Goal: Task Accomplishment & Management: Complete application form

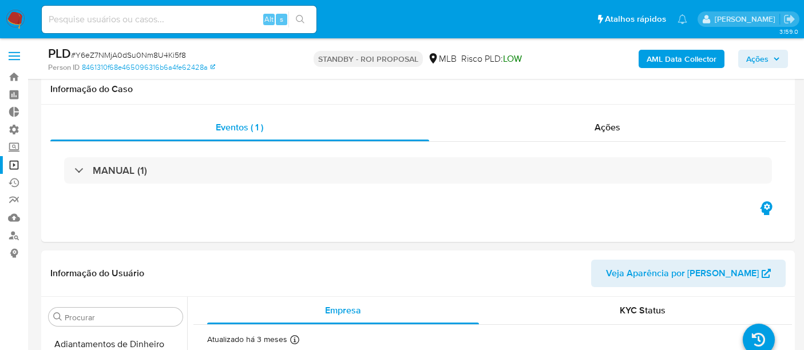
select select "10"
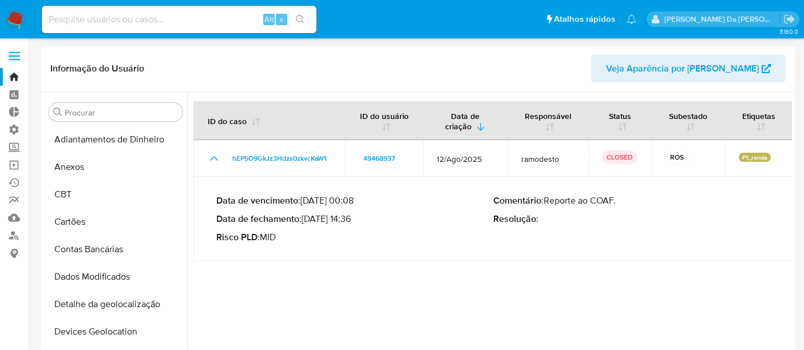
select select "10"
click at [96, 15] on input at bounding box center [179, 19] width 275 height 15
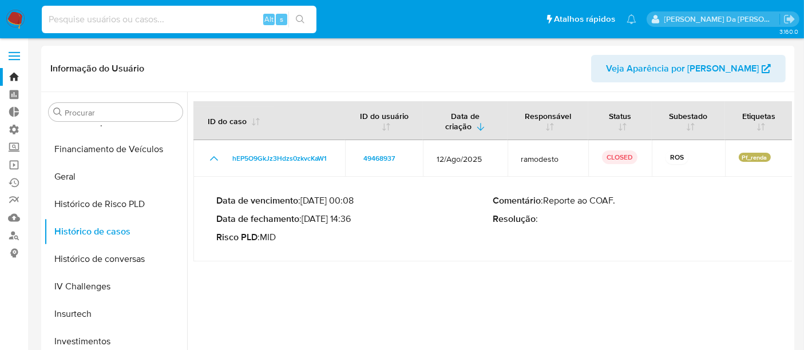
paste input "185559422"
type input "185559422"
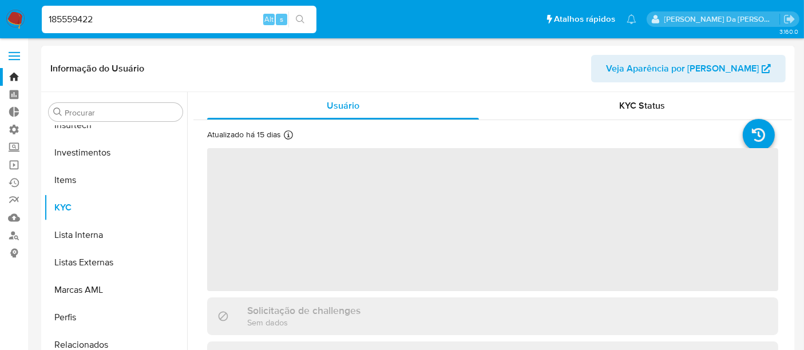
scroll to position [538, 0]
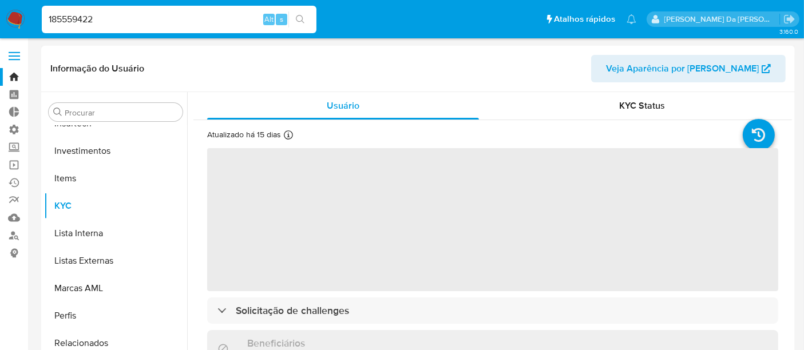
select select "10"
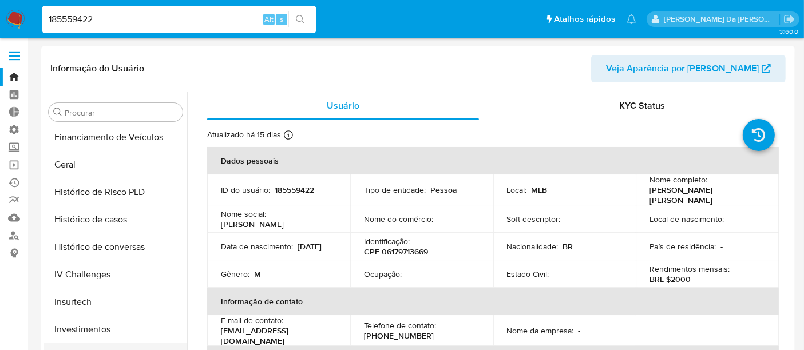
scroll to position [348, 0]
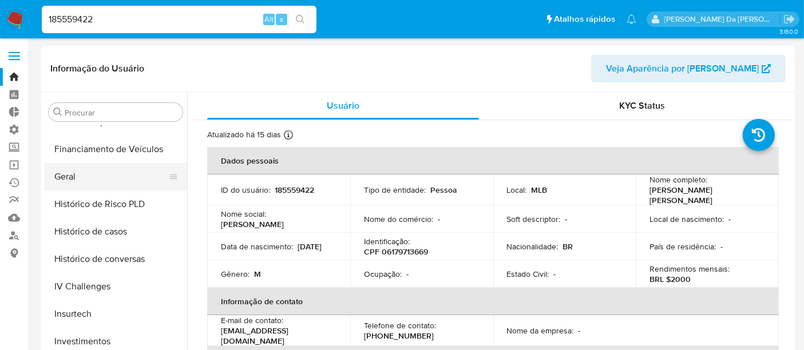
click at [74, 177] on button "Geral" at bounding box center [111, 176] width 134 height 27
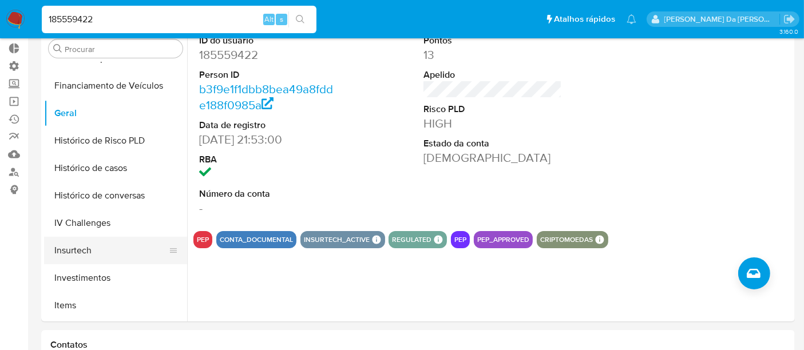
scroll to position [538, 0]
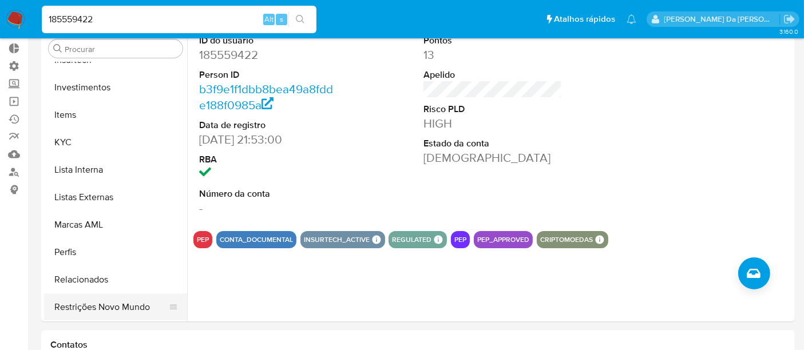
click at [121, 313] on button "Restrições Novo Mundo" at bounding box center [111, 307] width 134 height 27
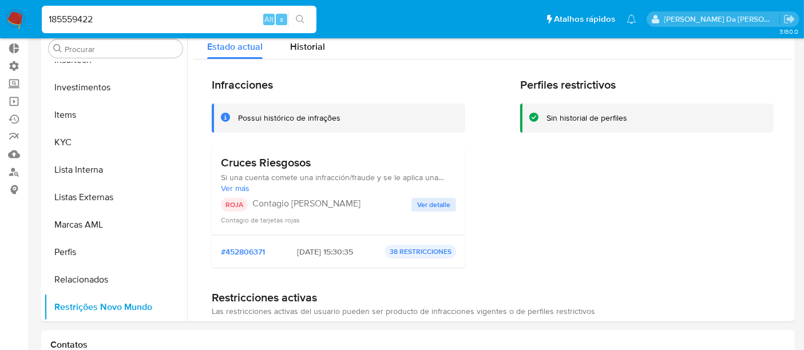
click at [424, 199] on span "Ver detalle" at bounding box center [433, 204] width 33 height 11
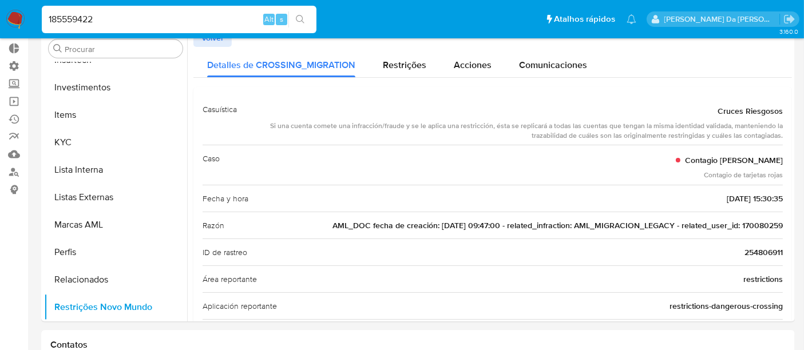
drag, startPoint x: 736, startPoint y: 227, endPoint x: 790, endPoint y: 227, distance: 53.2
click at [790, 227] on div at bounding box center [489, 175] width 605 height 293
click at [387, 69] on span "Restrições" at bounding box center [405, 64] width 44 height 13
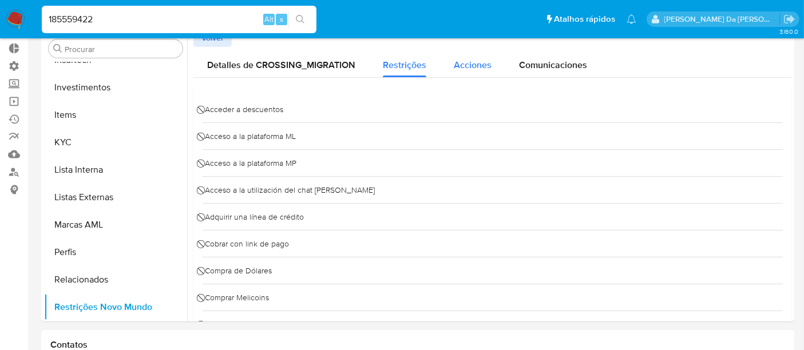
click at [469, 65] on span "Acciones" at bounding box center [473, 64] width 38 height 13
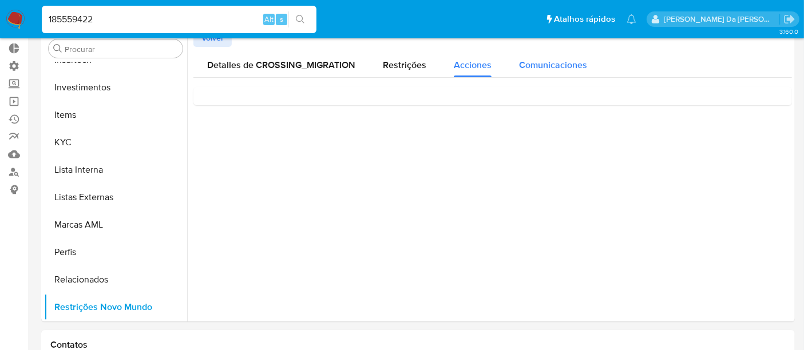
click at [554, 69] on span "Comunicaciones" at bounding box center [553, 64] width 68 height 13
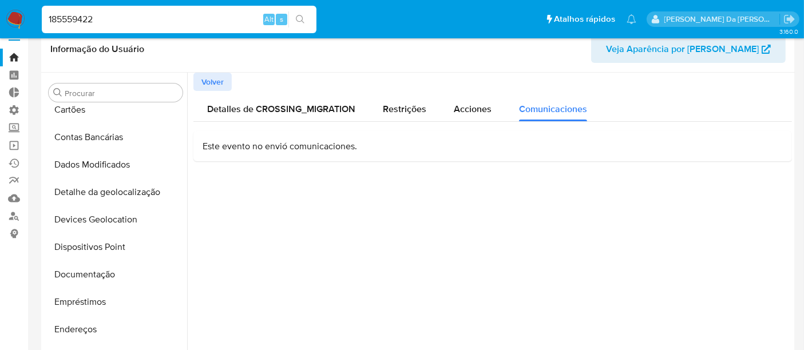
scroll to position [0, 0]
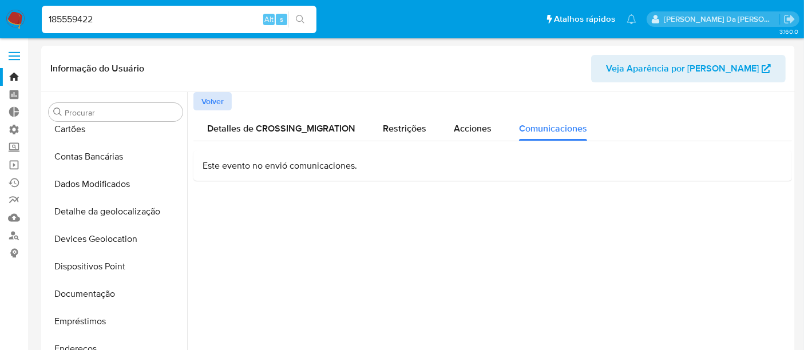
click at [211, 101] on span "Volver" at bounding box center [213, 101] width 22 height 16
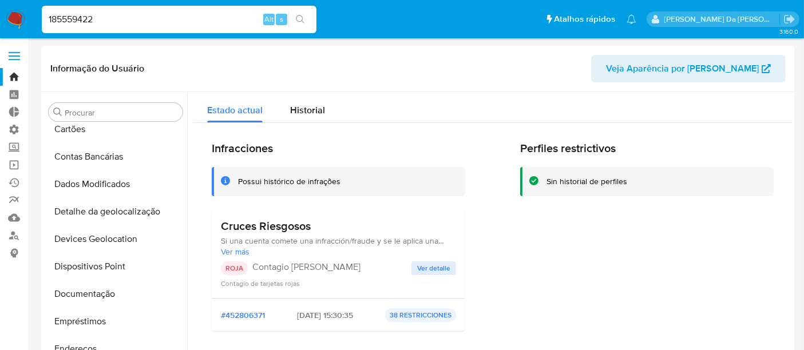
drag, startPoint x: 118, startPoint y: 22, endPoint x: 41, endPoint y: 20, distance: 77.3
click at [41, 20] on li "185559422 Alt s" at bounding box center [179, 19] width 281 height 29
paste input "170080259"
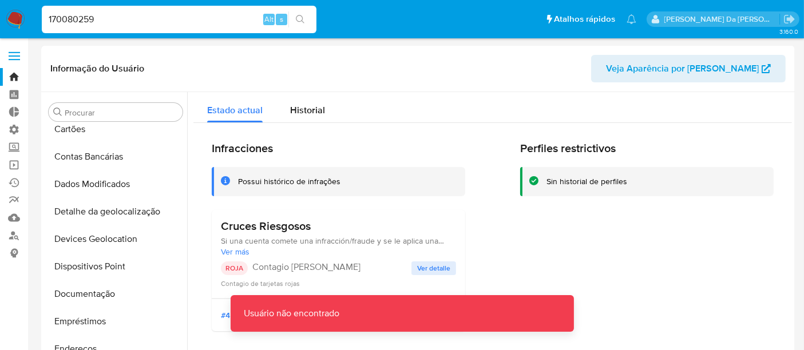
click at [105, 25] on div "170080259 Alt s" at bounding box center [179, 19] width 275 height 27
click at [108, 21] on input "170080259" at bounding box center [179, 19] width 275 height 15
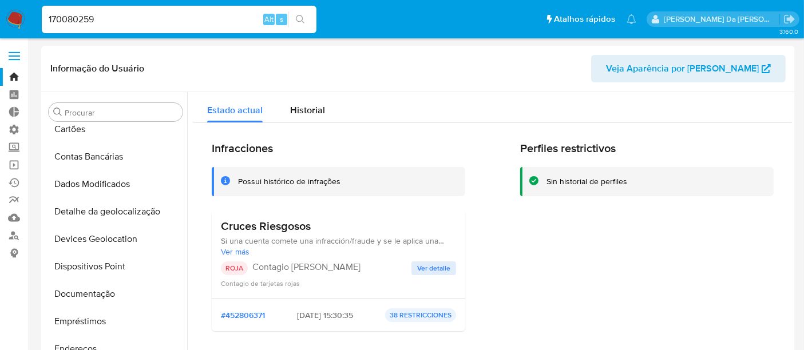
click at [50, 15] on input "170080259" at bounding box center [179, 19] width 275 height 15
type input "170080259"
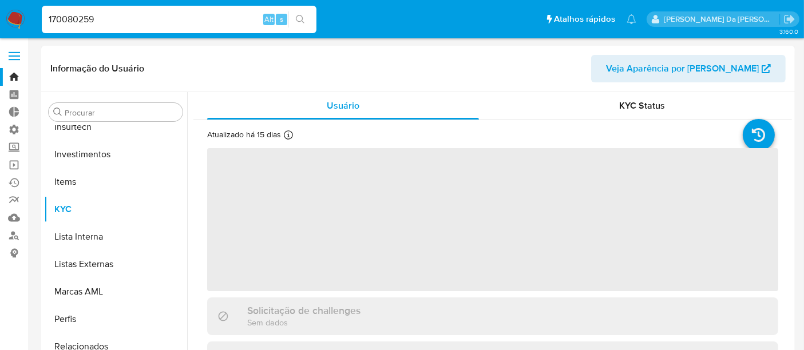
scroll to position [538, 0]
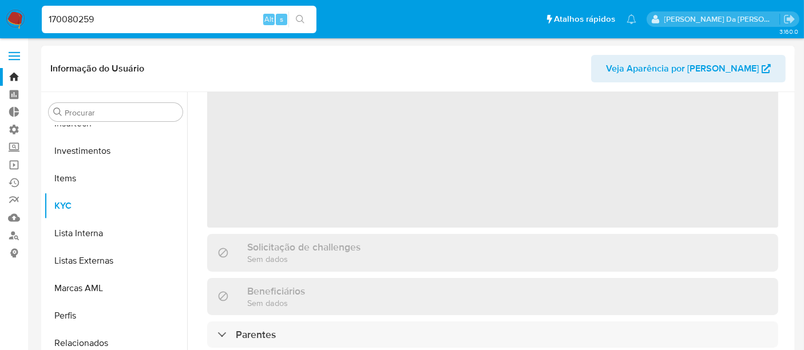
select select "10"
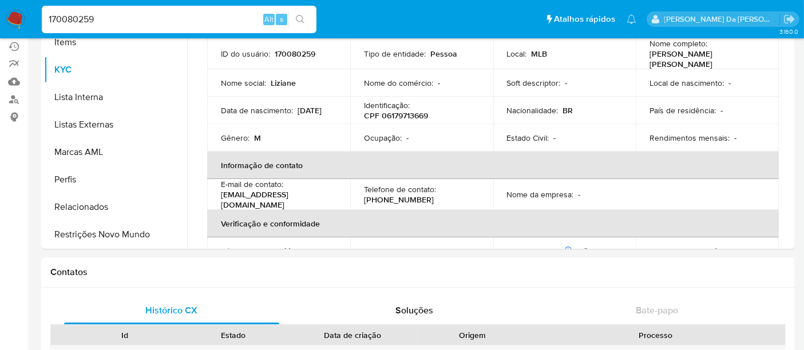
scroll to position [140, 0]
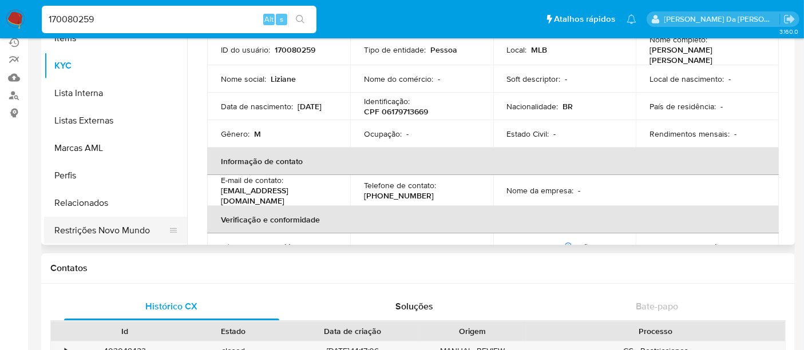
click at [117, 232] on button "Restrições Novo Mundo" at bounding box center [111, 230] width 134 height 27
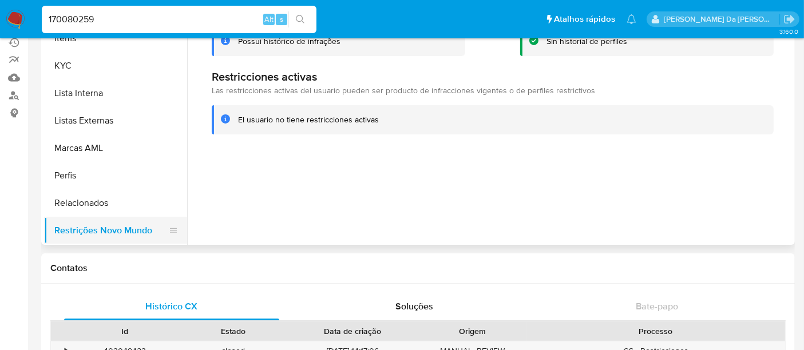
click at [154, 231] on button "Restrições Novo Mundo" at bounding box center [111, 230] width 134 height 27
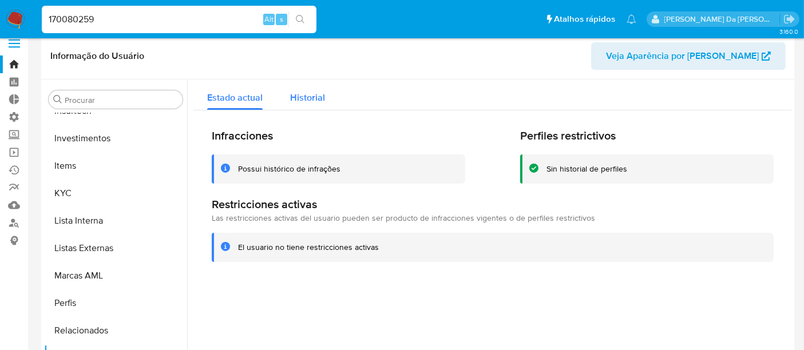
click at [319, 98] on span "Historial" at bounding box center [307, 97] width 35 height 13
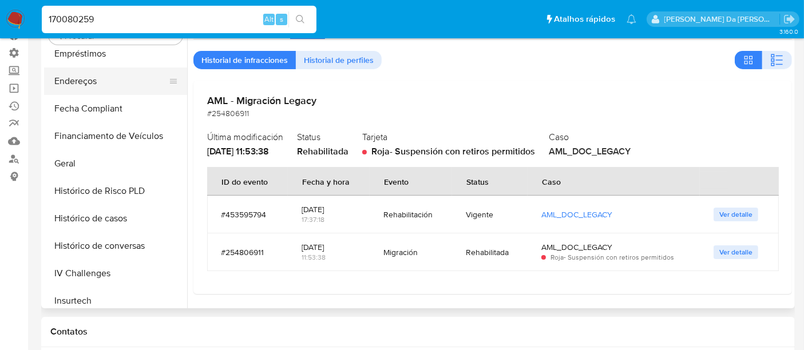
scroll to position [0, 0]
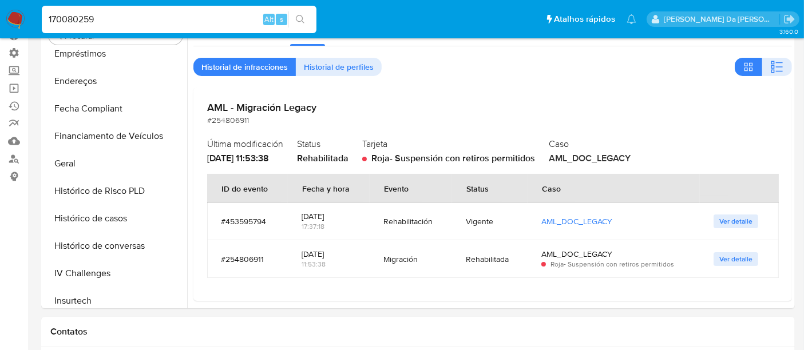
drag, startPoint x: 113, startPoint y: 21, endPoint x: 29, endPoint y: 20, distance: 84.2
click at [29, 20] on nav "Pausado Ver notificaciones 170080259 Alt s Atalhos rápidos Presiona las siguien…" at bounding box center [402, 19] width 804 height 38
paste input "85559422"
type input "185559422"
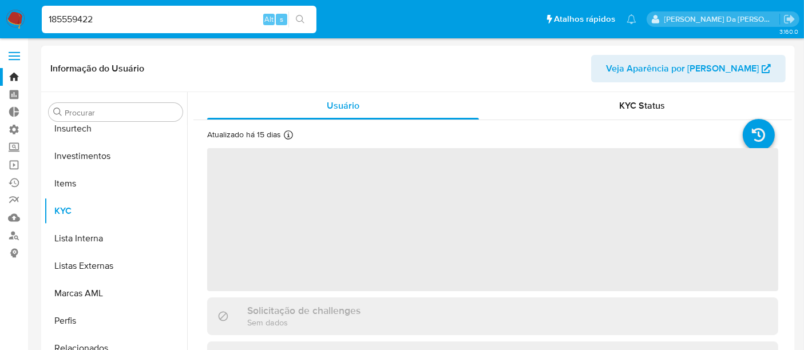
scroll to position [538, 0]
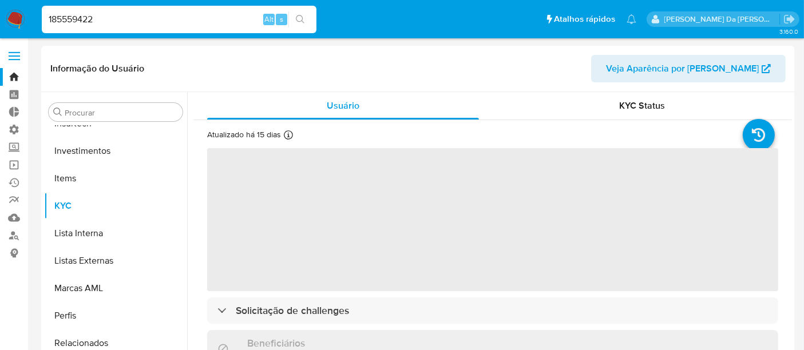
select select "10"
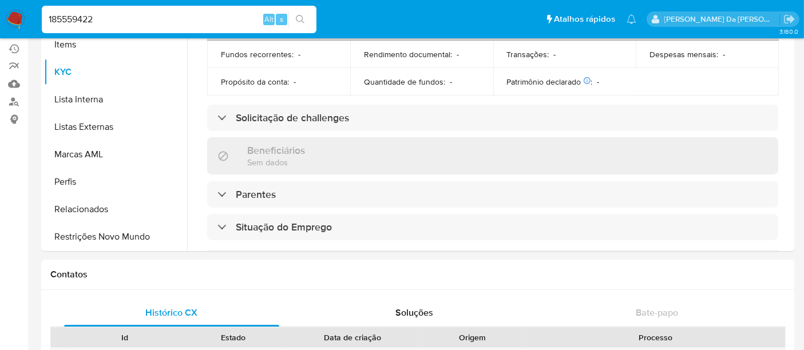
scroll to position [132, 0]
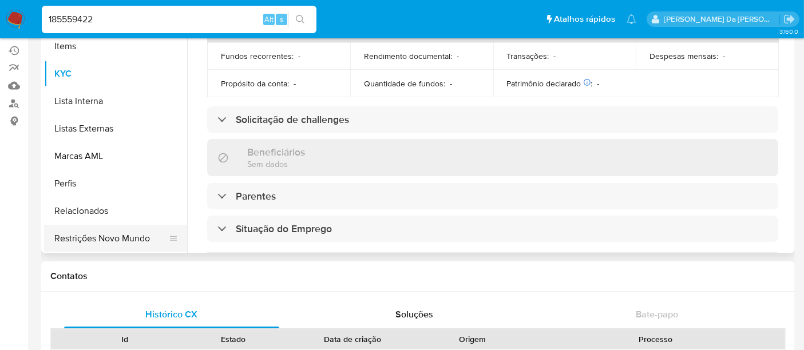
click at [100, 241] on button "Restrições Novo Mundo" at bounding box center [111, 238] width 134 height 27
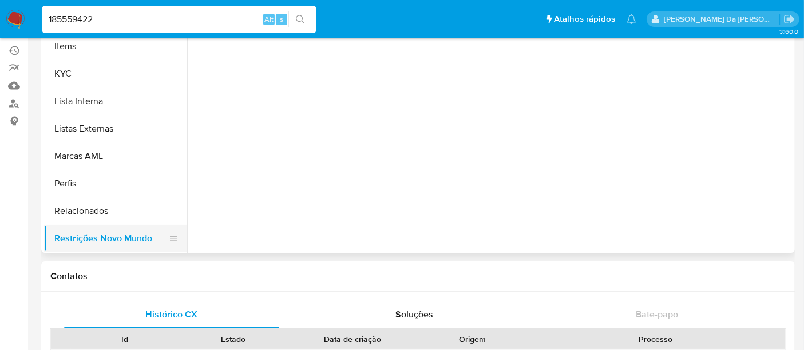
scroll to position [0, 0]
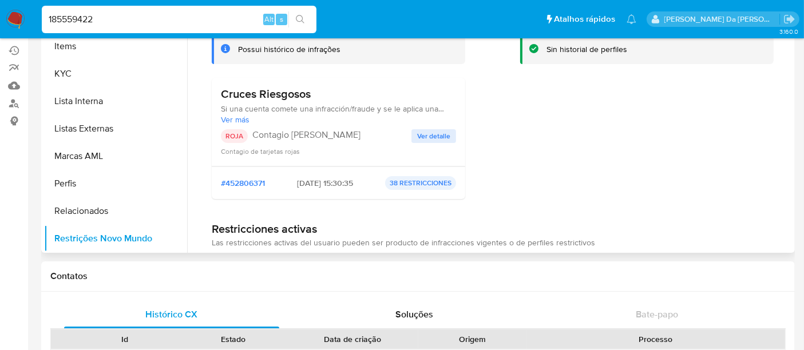
click at [432, 138] on span "Ver detalle" at bounding box center [433, 136] width 33 height 11
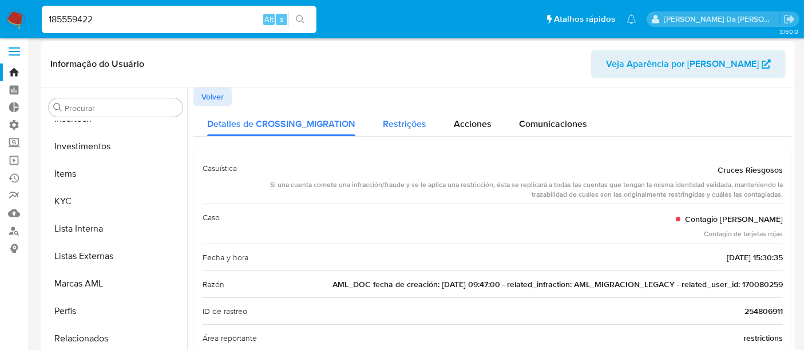
click at [417, 125] on span "Restrições" at bounding box center [405, 123] width 44 height 13
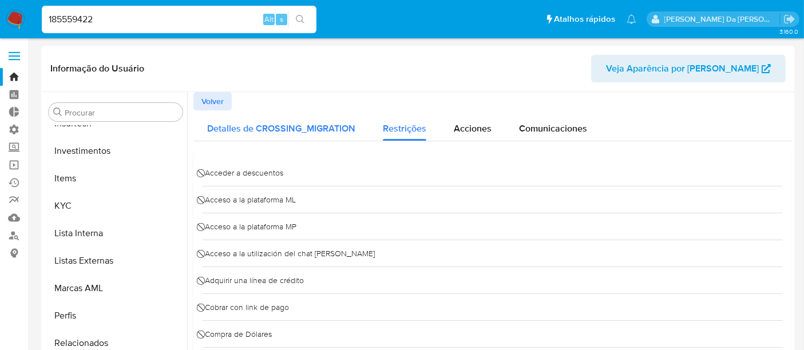
click at [255, 131] on span "Detalles de CROSSING_MIGRATION" at bounding box center [281, 128] width 148 height 13
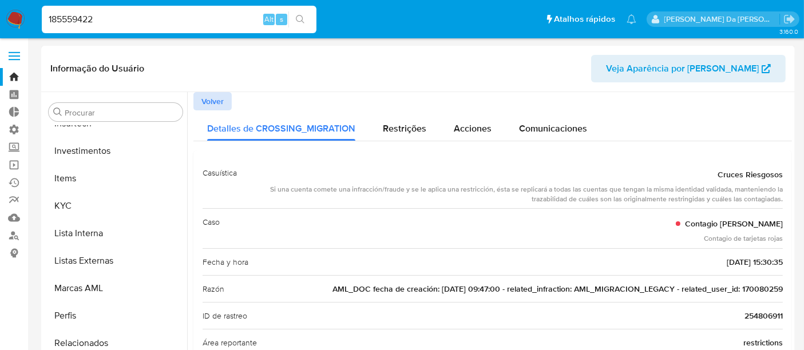
click at [218, 93] on span "Volver" at bounding box center [213, 101] width 22 height 16
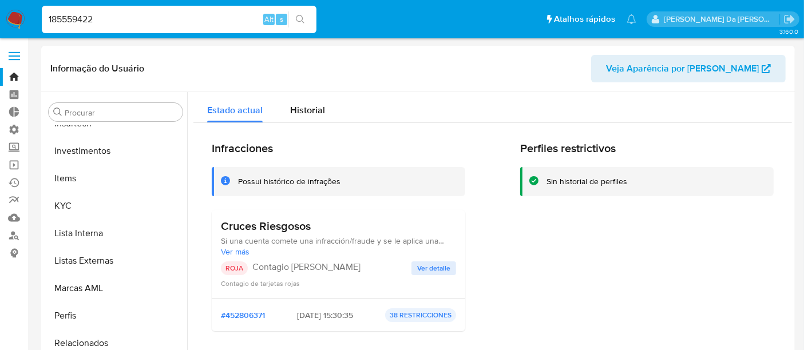
scroll to position [64, 0]
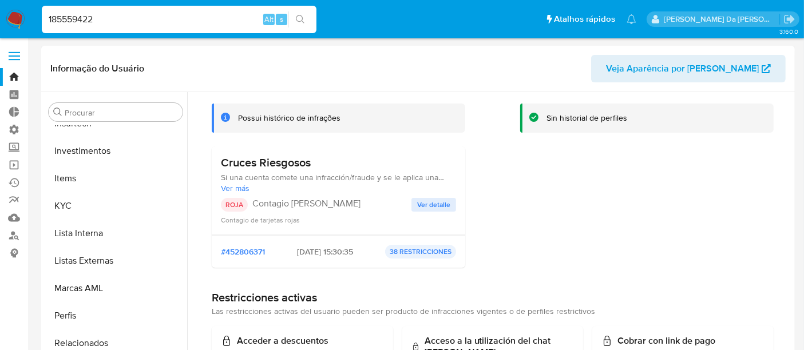
click at [239, 189] on span "Ver más" at bounding box center [338, 188] width 235 height 10
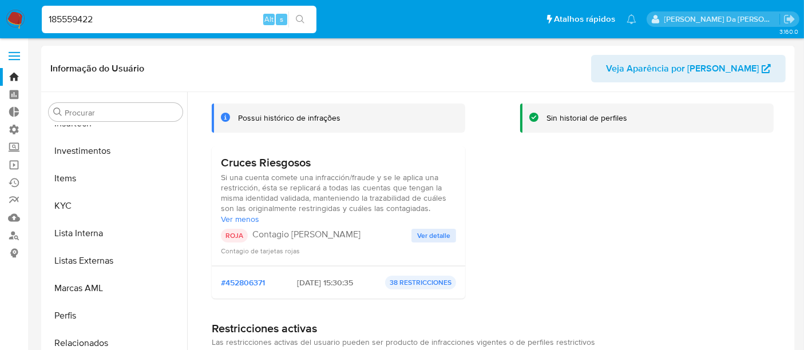
scroll to position [0, 0]
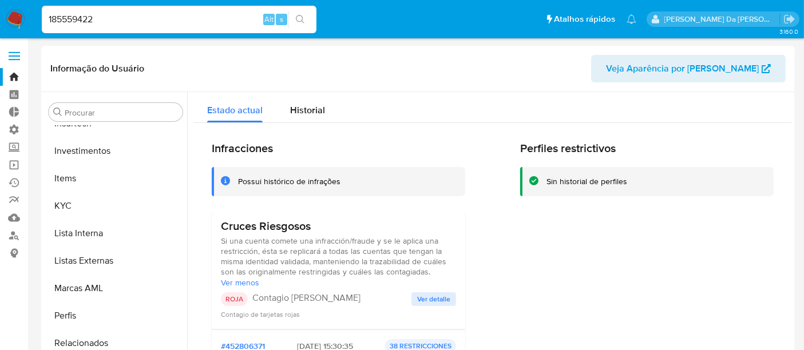
click at [243, 281] on span "Ver menos" at bounding box center [338, 283] width 235 height 10
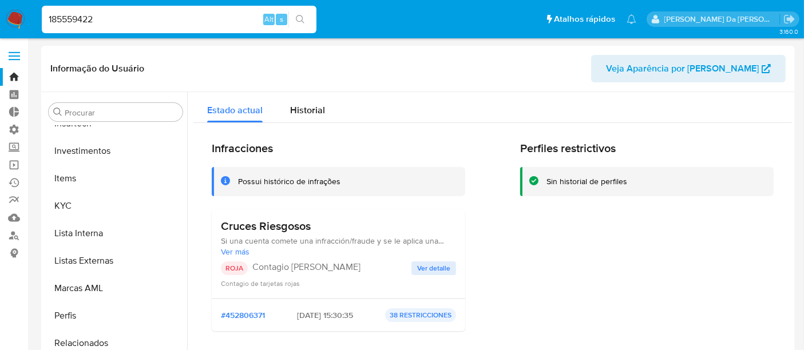
click at [272, 229] on h3 "Cruces Riesgosos" at bounding box center [338, 226] width 235 height 14
click at [434, 270] on span "Ver detalle" at bounding box center [433, 268] width 33 height 11
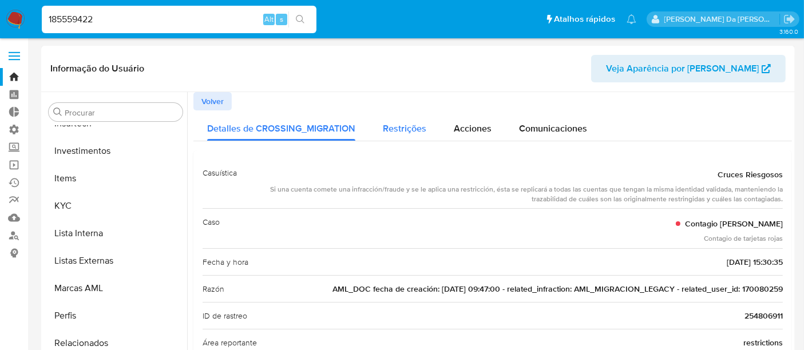
click at [415, 130] on span "Restrições" at bounding box center [405, 128] width 44 height 13
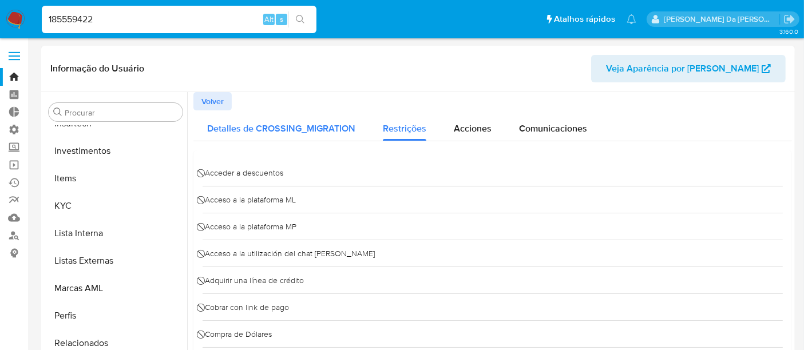
click at [296, 130] on span "Detalles de CROSSING_MIGRATION" at bounding box center [281, 128] width 148 height 13
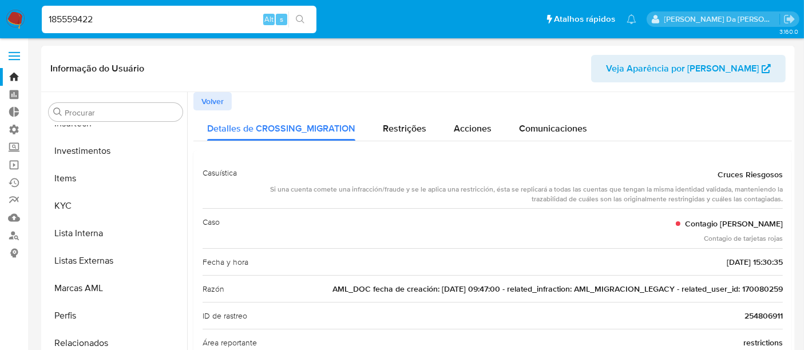
click at [745, 177] on span "Cruces Riesgosos" at bounding box center [750, 174] width 65 height 11
click at [471, 132] on span "Acciones" at bounding box center [473, 128] width 38 height 13
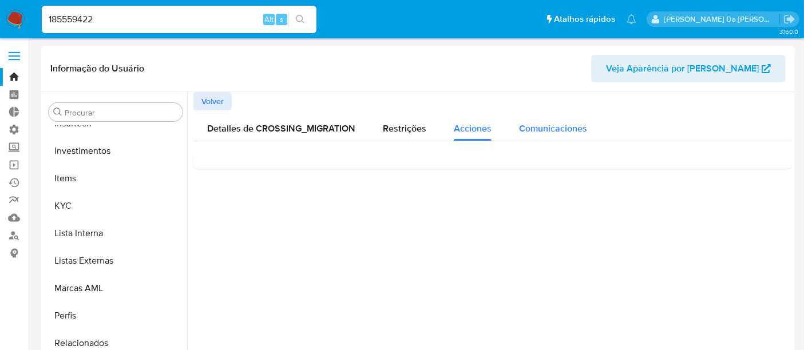
click at [565, 133] on span "Comunicaciones" at bounding box center [553, 128] width 68 height 13
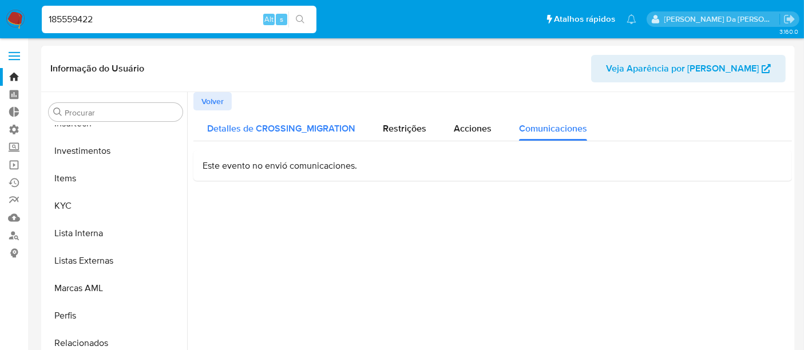
click at [365, 133] on button "Detalles de CROSSING_MIGRATION" at bounding box center [282, 126] width 176 height 30
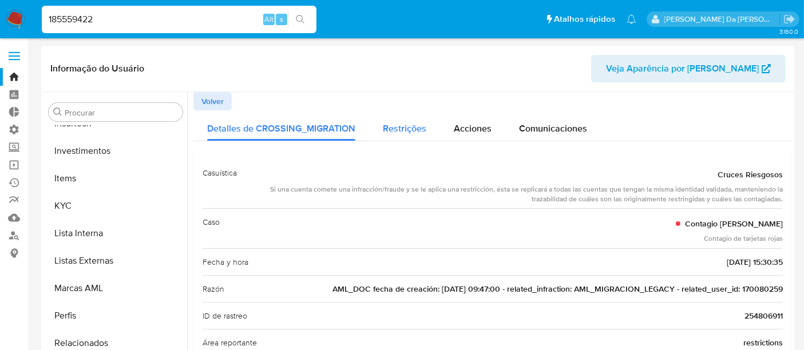
click at [389, 133] on span "Restrições" at bounding box center [405, 128] width 44 height 13
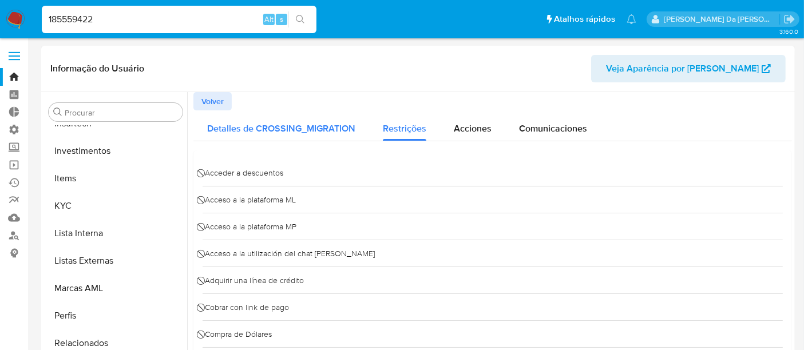
click at [316, 130] on span "Detalles de CROSSING_MIGRATION" at bounding box center [281, 128] width 148 height 13
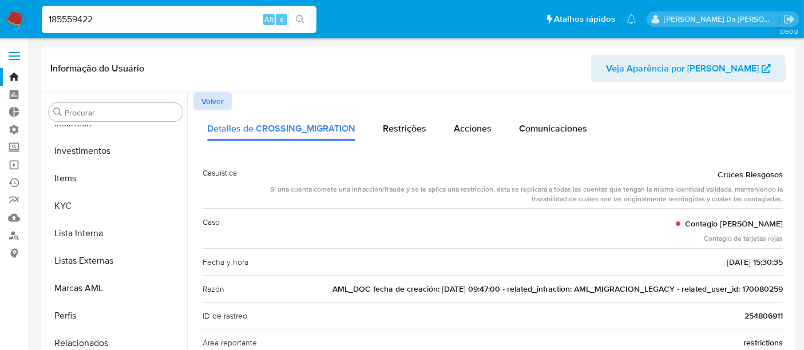
click at [211, 93] on span "Volver" at bounding box center [213, 101] width 22 height 16
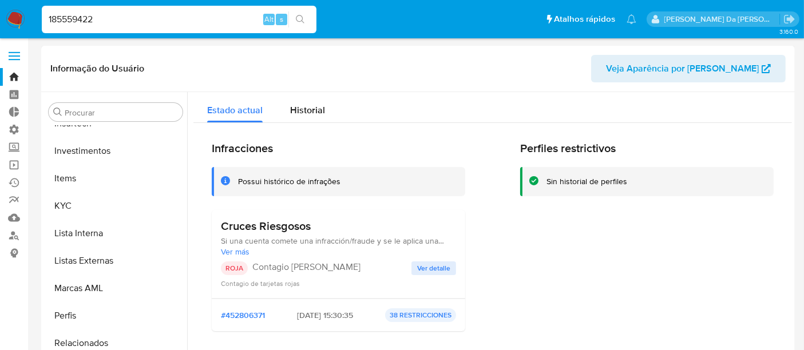
drag, startPoint x: 224, startPoint y: 224, endPoint x: 314, endPoint y: 223, distance: 89.9
click at [314, 223] on div "Cruces Riesgosos Si una cuenta comete una infracción/fraude y se le aplica una …" at bounding box center [339, 254] width 254 height 89
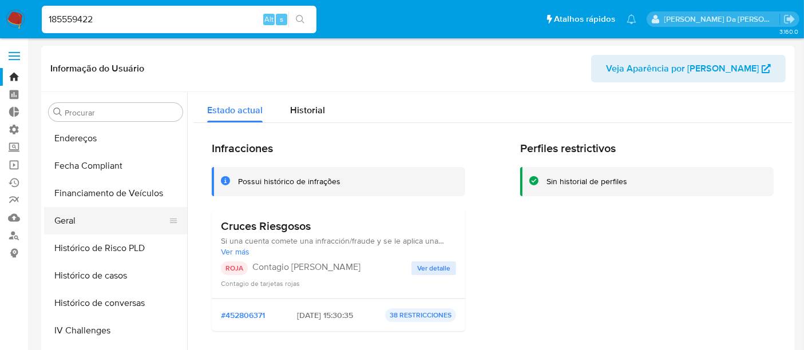
scroll to position [284, 0]
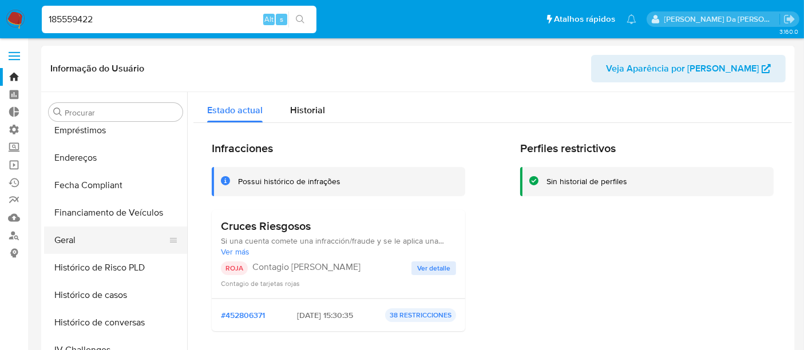
click at [77, 242] on button "Geral" at bounding box center [111, 240] width 134 height 27
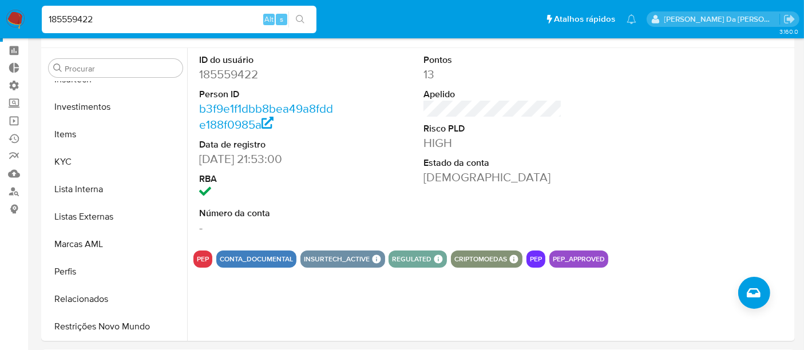
scroll to position [64, 0]
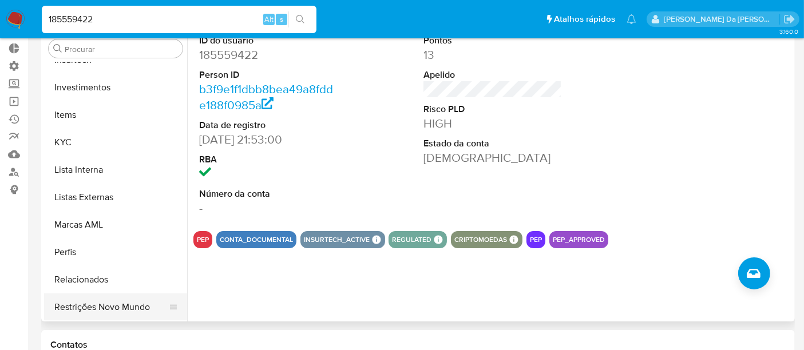
click at [100, 311] on button "Restrições Novo Mundo" at bounding box center [111, 307] width 134 height 27
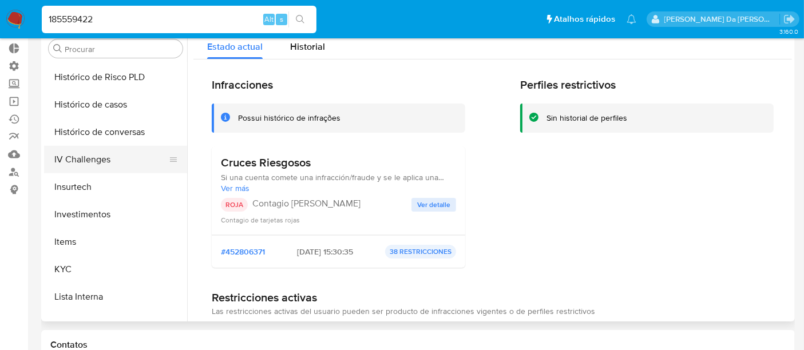
scroll to position [284, 0]
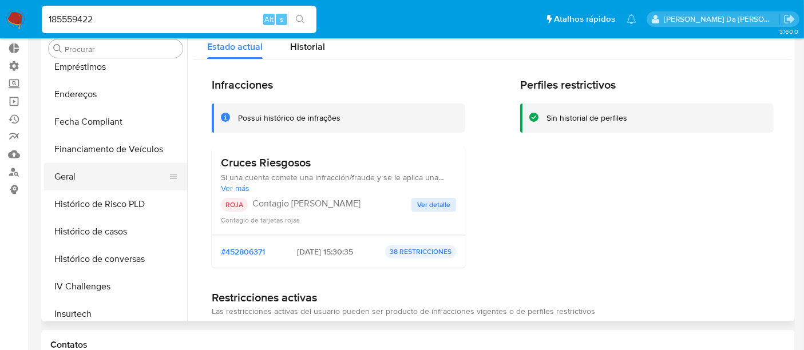
click at [68, 176] on button "Geral" at bounding box center [111, 176] width 134 height 27
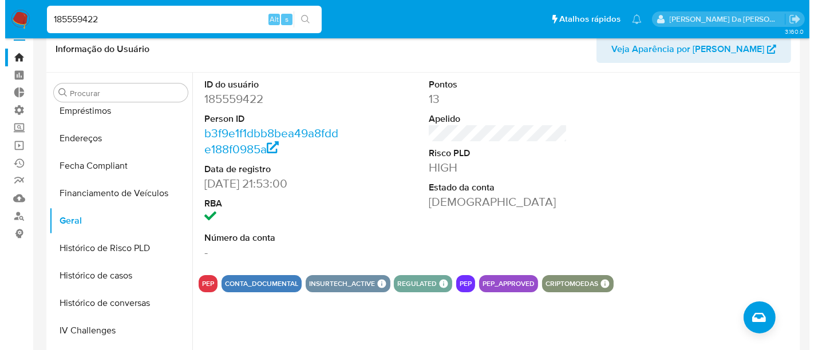
scroll to position [0, 0]
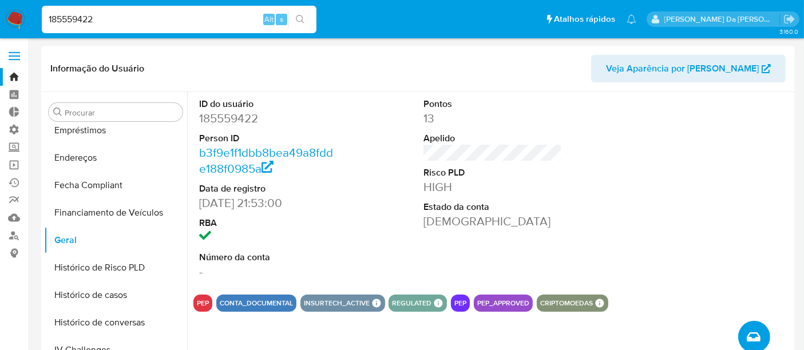
click at [760, 343] on button "Criar caso manual" at bounding box center [755, 337] width 32 height 32
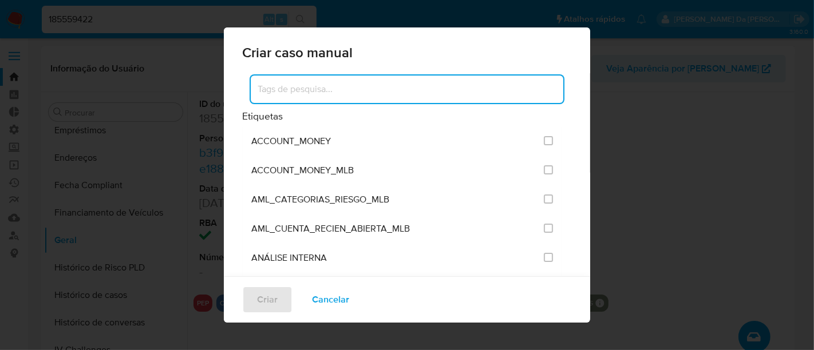
click at [303, 89] on input at bounding box center [407, 89] width 313 height 15
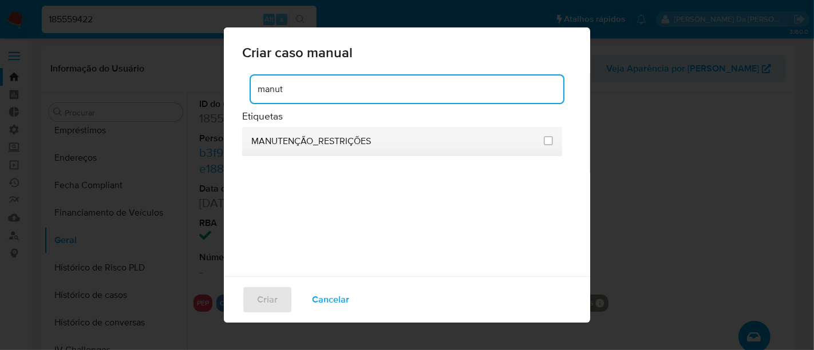
type input "manut"
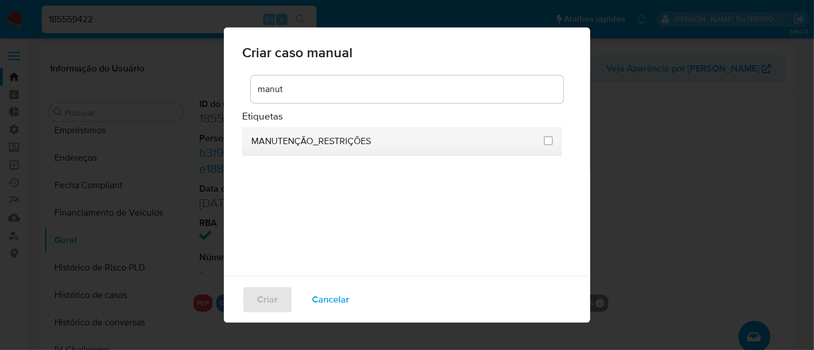
click at [369, 150] on div "MANUTENÇÃO_RESTRIÇÕES" at bounding box center [394, 141] width 286 height 29
click at [552, 141] on li "MANUTENÇÃO_RESTRIÇÕES" at bounding box center [402, 141] width 320 height 29
click at [536, 135] on li "MANUTENÇÃO_RESTRIÇÕES" at bounding box center [402, 141] width 320 height 29
click at [544, 141] on input "2407" at bounding box center [548, 140] width 9 height 9
checkbox input "true"
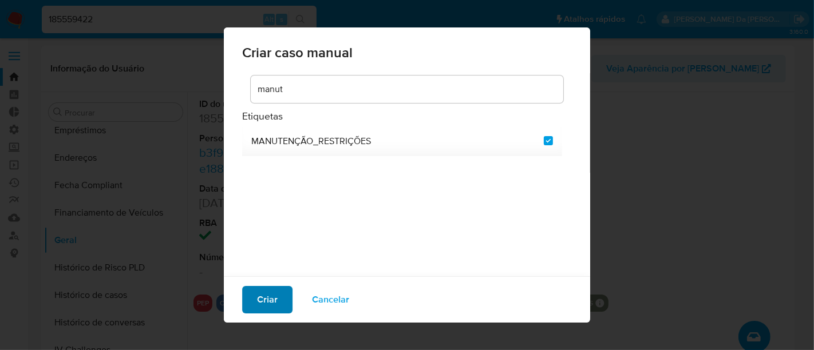
click at [271, 298] on span "Criar" at bounding box center [267, 299] width 21 height 25
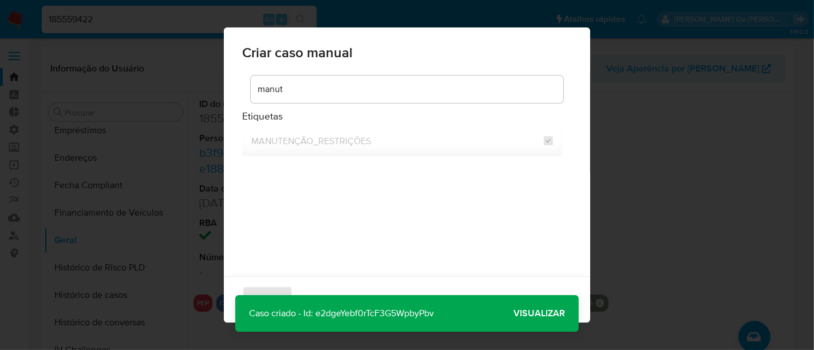
click at [530, 314] on span "Visualizar" at bounding box center [540, 314] width 52 height 0
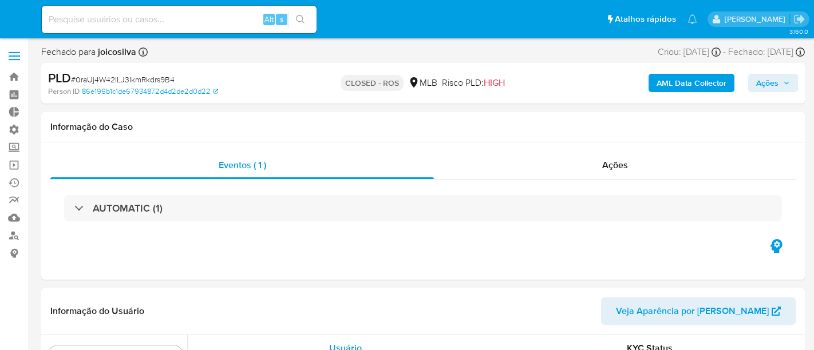
select select "10"
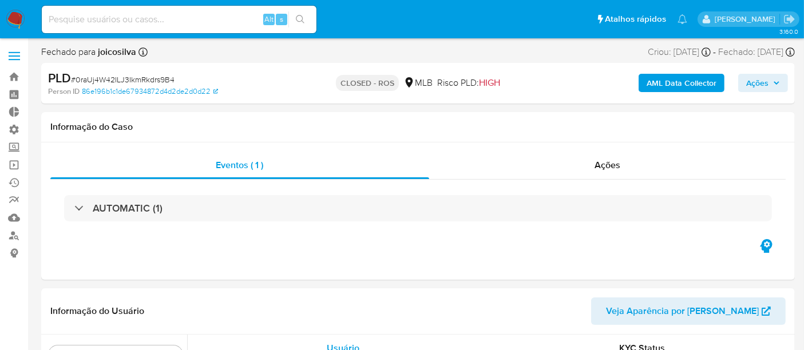
scroll to position [538, 0]
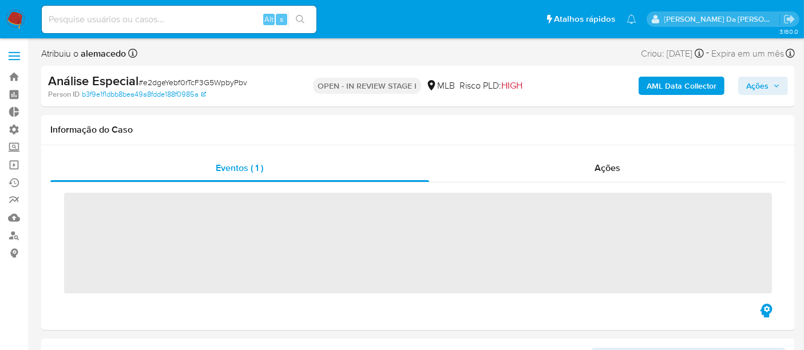
scroll to position [538, 0]
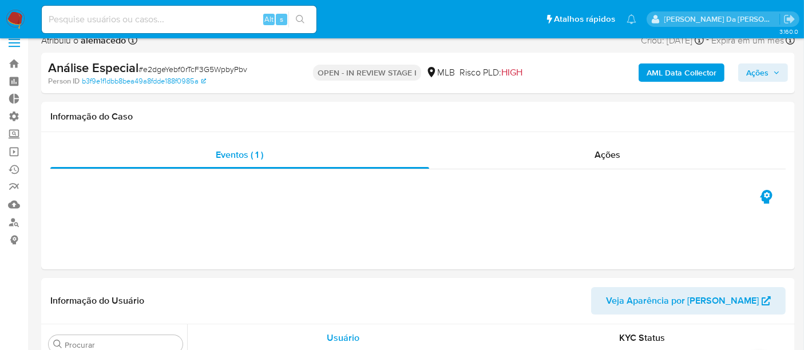
select select "10"
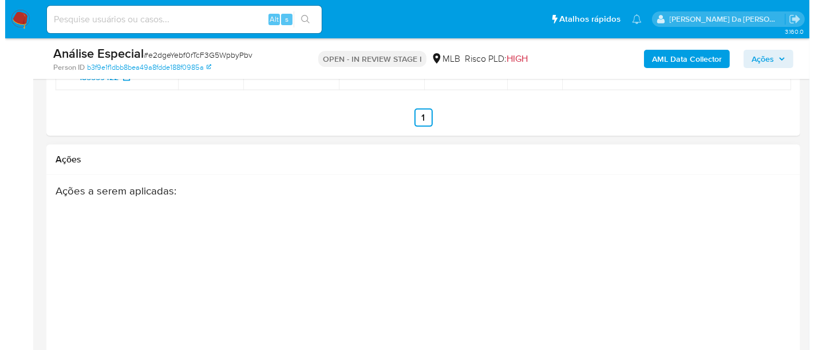
scroll to position [1713, 0]
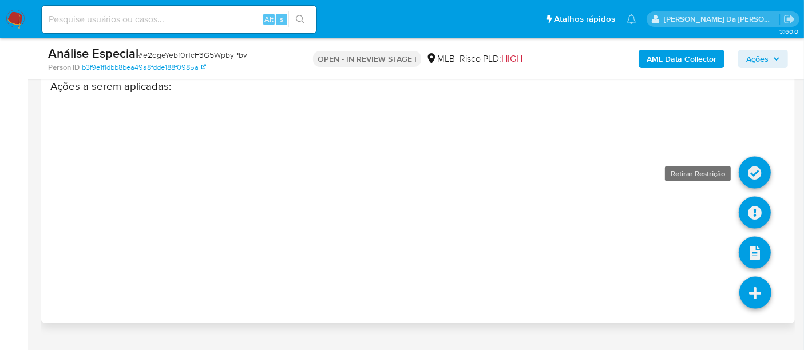
click at [757, 172] on icon at bounding box center [755, 173] width 32 height 32
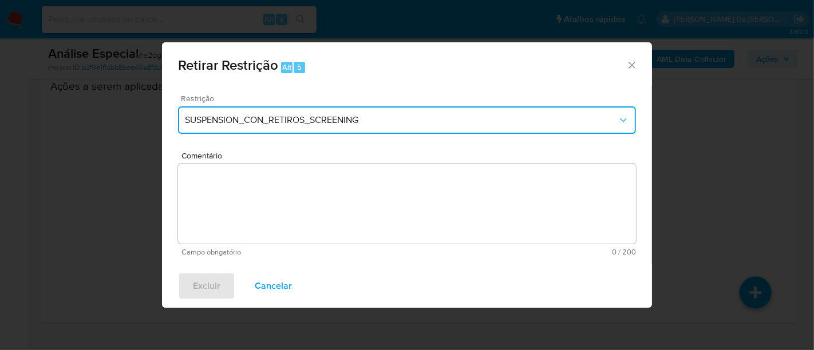
click at [620, 120] on icon "Restriction" at bounding box center [623, 120] width 11 height 11
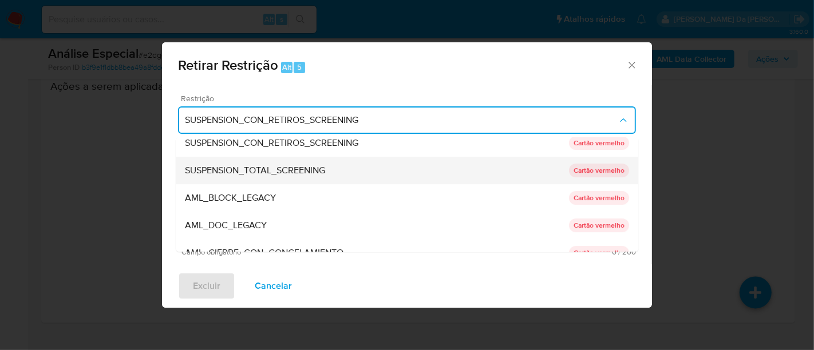
scroll to position [0, 0]
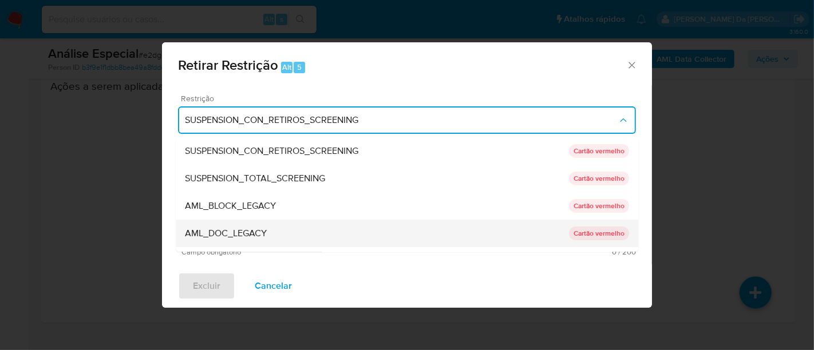
click at [378, 231] on div "AML_DOC_LEGACY" at bounding box center [377, 233] width 384 height 27
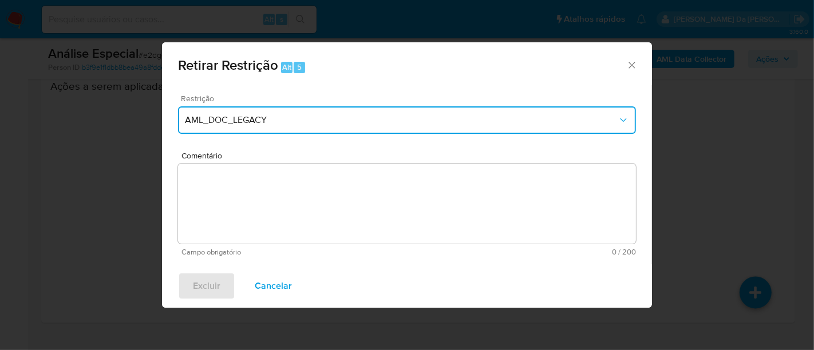
click at [628, 121] on icon "Restriction" at bounding box center [623, 120] width 11 height 11
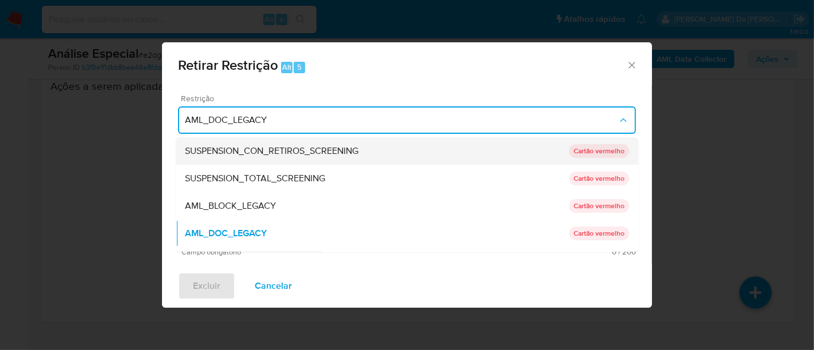
click at [304, 143] on div "SUSPENSION_CON_RETIROS_SCREENING" at bounding box center [377, 150] width 384 height 27
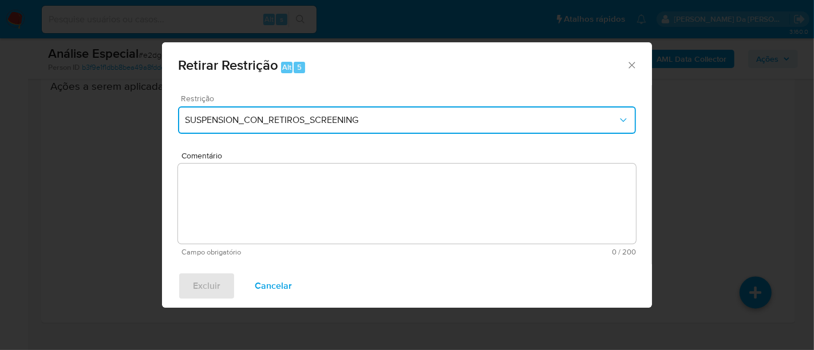
click at [620, 124] on icon "Restriction" at bounding box center [623, 120] width 11 height 11
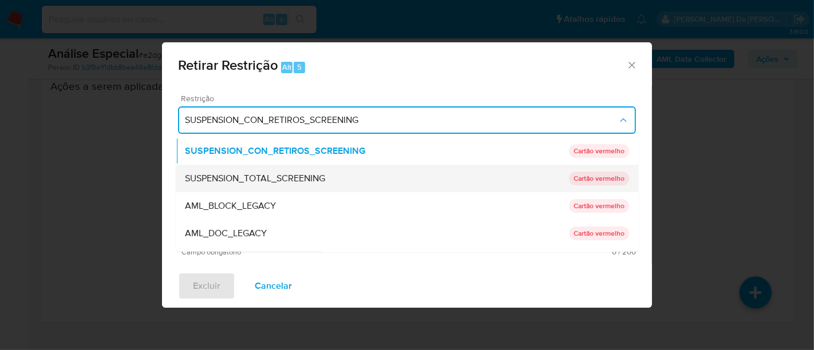
click at [270, 181] on span "SUSPENSION_TOTAL_SCREENING" at bounding box center [255, 178] width 140 height 11
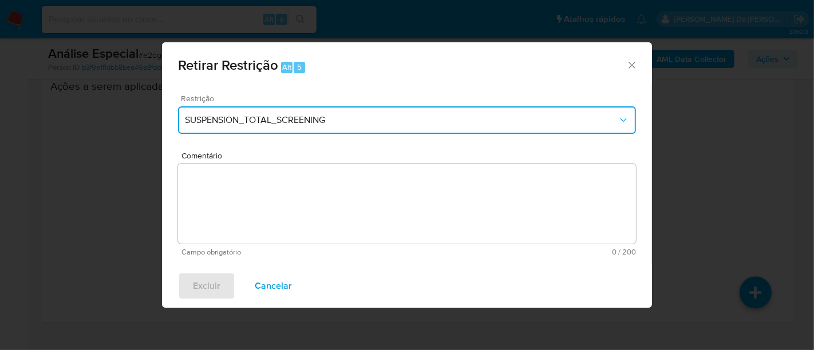
click at [623, 129] on button "SUSPENSION_TOTAL_SCREENING" at bounding box center [407, 119] width 458 height 27
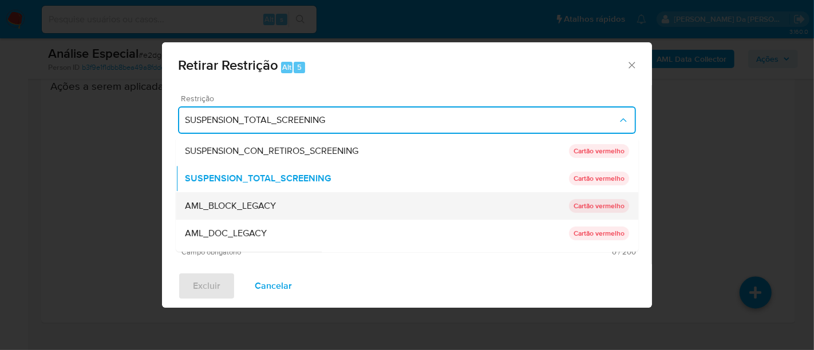
click at [268, 208] on span "AML_BLOCK_LEGACY" at bounding box center [230, 205] width 91 height 11
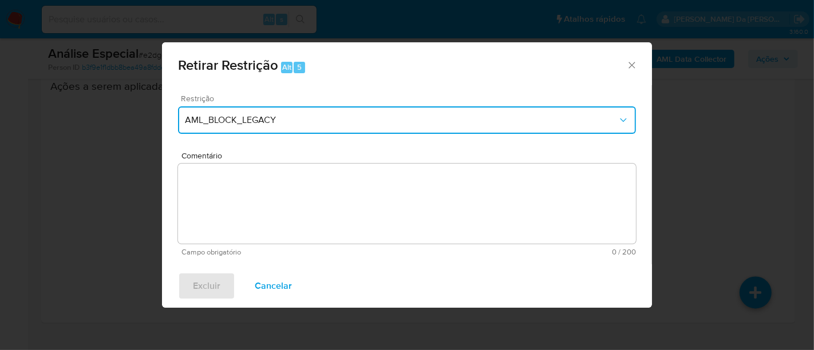
click at [630, 119] on button "AML_BLOCK_LEGACY" at bounding box center [407, 119] width 458 height 27
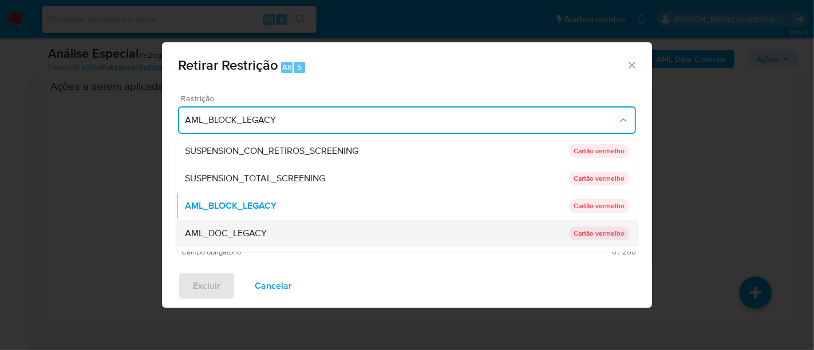
click at [298, 227] on div "AML_DOC_LEGACY" at bounding box center [377, 233] width 384 height 27
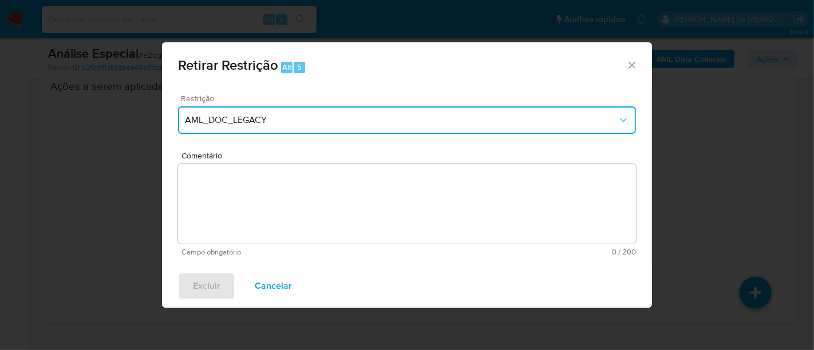
click at [621, 112] on button "AML_DOC_LEGACY" at bounding box center [407, 119] width 458 height 27
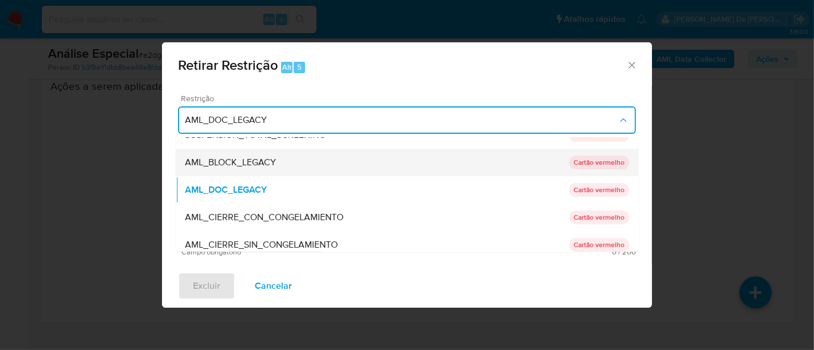
scroll to position [64, 0]
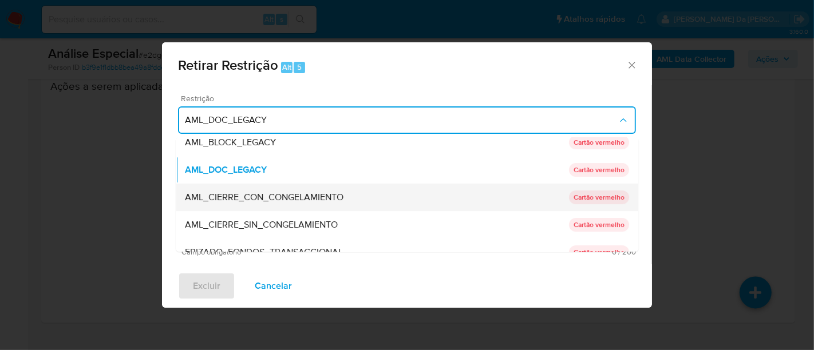
click at [270, 197] on span "AML_CIERRE_CON_CONGELAMIENTO" at bounding box center [264, 197] width 159 height 11
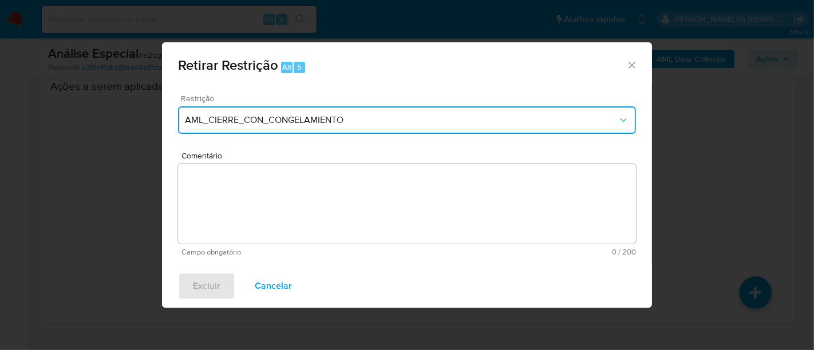
click at [613, 117] on span "AML_CIERRE_CON_CONGELAMIENTO" at bounding box center [401, 120] width 433 height 11
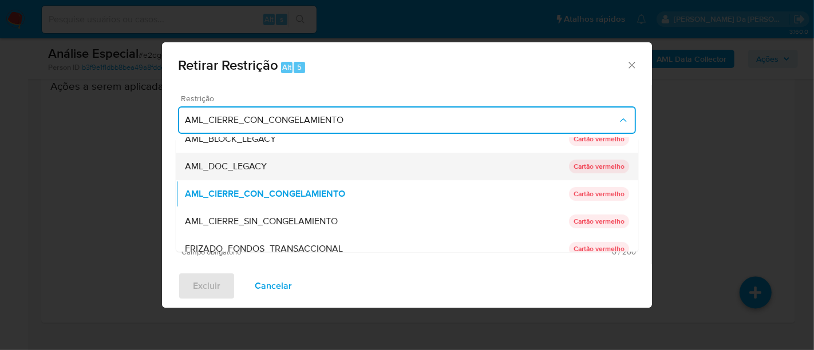
scroll to position [86, 0]
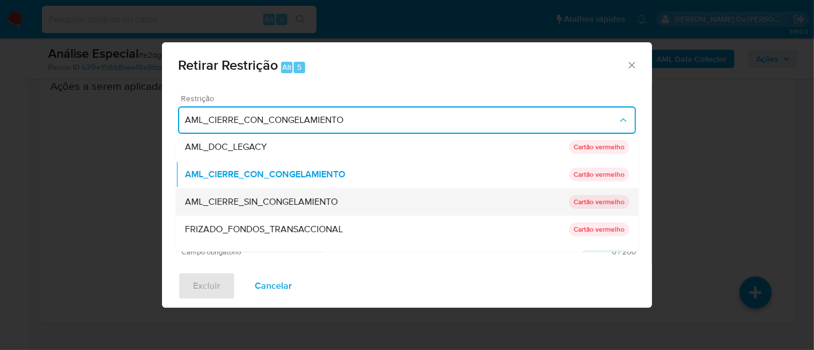
click at [314, 200] on span "AML_CIERRE_SIN_CONGELAMIENTO" at bounding box center [261, 201] width 153 height 11
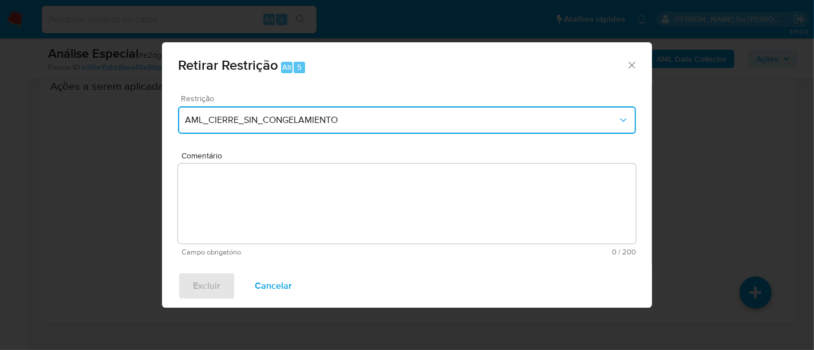
click at [626, 117] on icon "Restriction" at bounding box center [623, 120] width 11 height 11
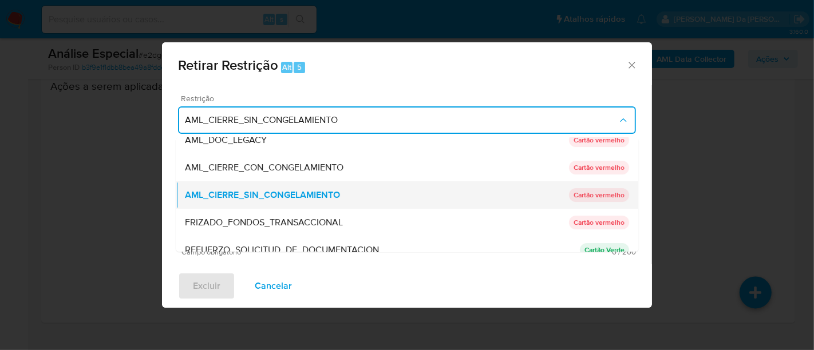
scroll to position [215, 0]
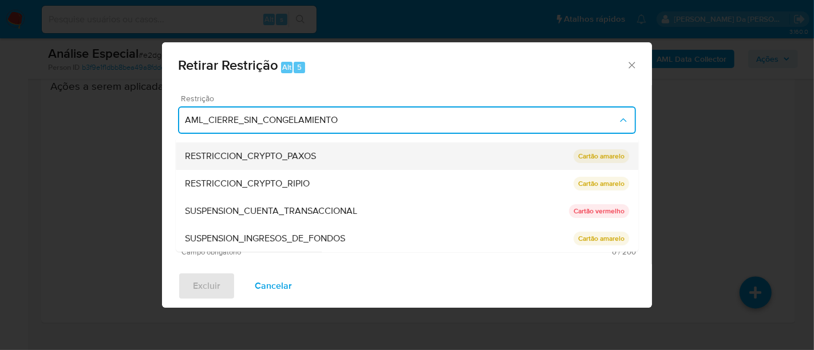
click at [315, 155] on span "RESTRICCION_CRYPTO_PAXOS" at bounding box center [250, 156] width 131 height 11
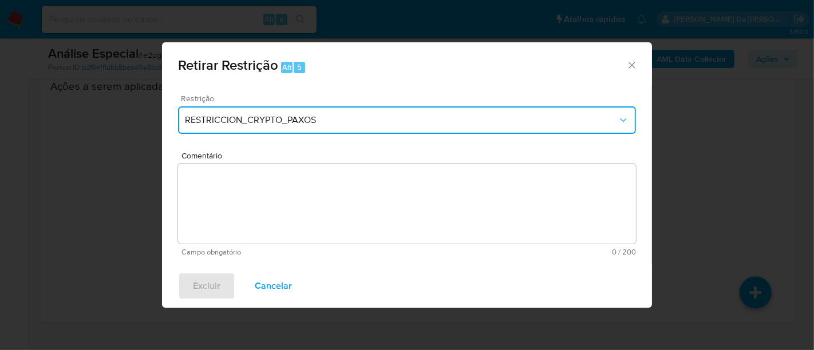
click at [626, 117] on icon "Restriction" at bounding box center [623, 120] width 11 height 11
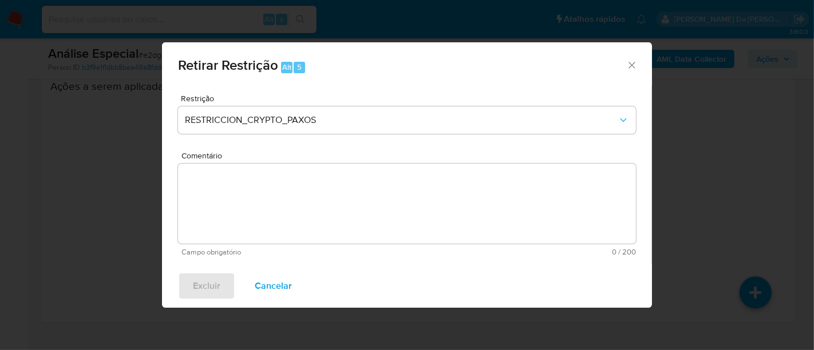
click at [624, 61] on span "Retirar Restrição Alt 5" at bounding box center [402, 65] width 448 height 15
click at [634, 62] on icon "Fechar a janela" at bounding box center [631, 65] width 11 height 11
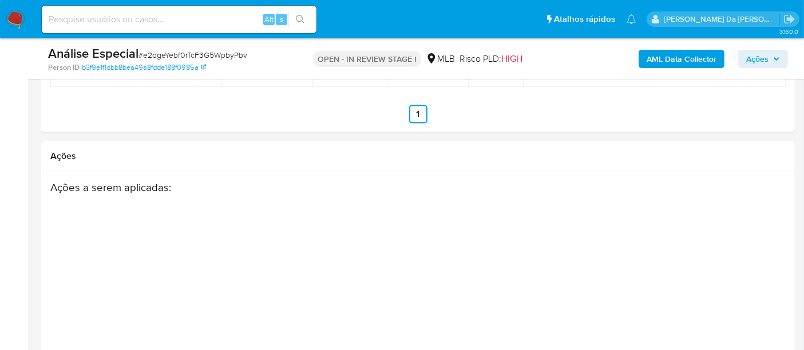
scroll to position [1585, 0]
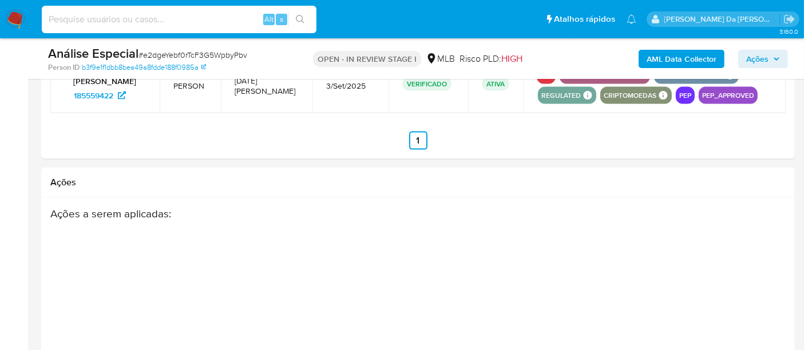
click at [115, 17] on input at bounding box center [179, 19] width 275 height 15
paste input "454989836"
type input "454989836"
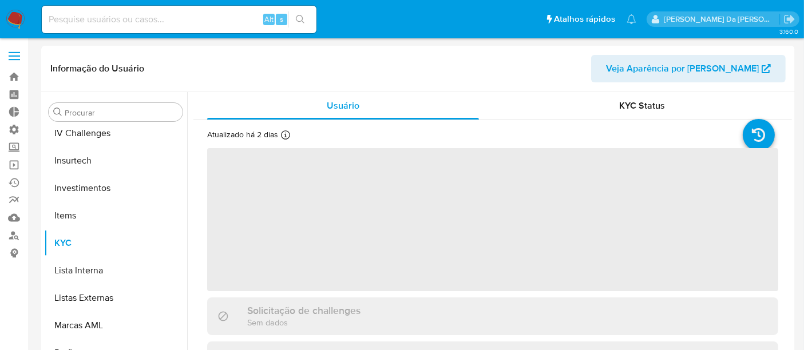
scroll to position [538, 0]
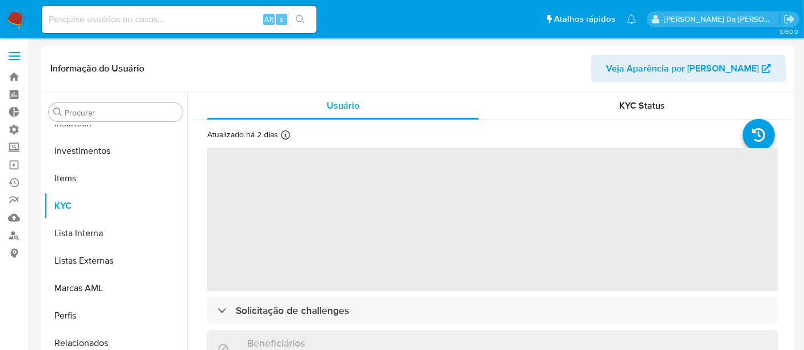
select select "10"
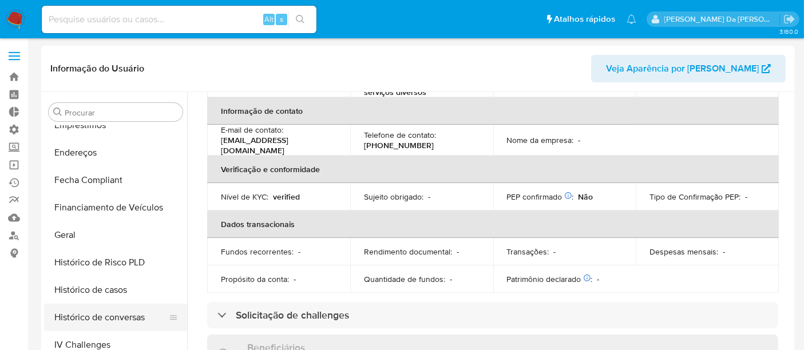
scroll to position [220, 0]
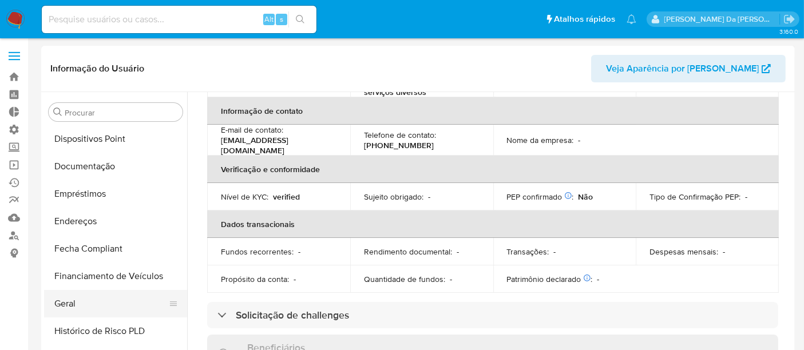
click at [86, 299] on button "Geral" at bounding box center [111, 303] width 134 height 27
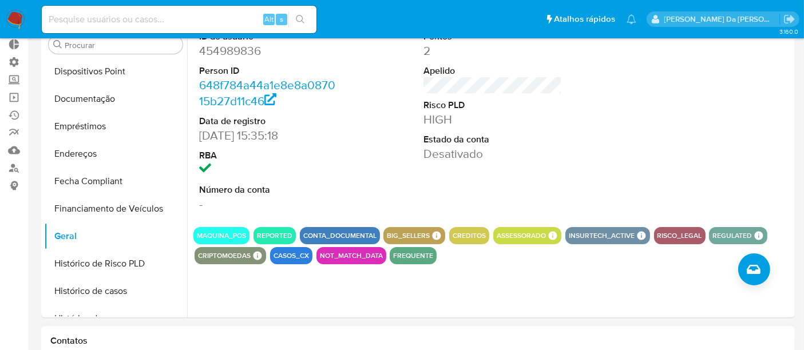
scroll to position [191, 0]
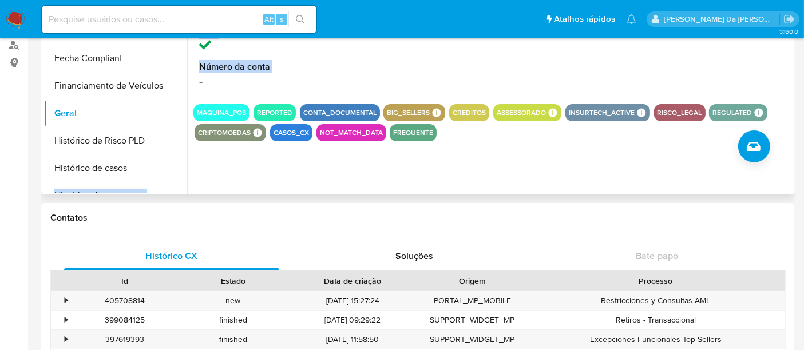
drag, startPoint x: 187, startPoint y: 80, endPoint x: 183, endPoint y: 94, distance: 14.7
click at [186, 177] on div "Procurar Adiantamentos de Dinheiro Anexos CBT Cartões Contas Bancárias Dados Mo…" at bounding box center [418, 48] width 748 height 293
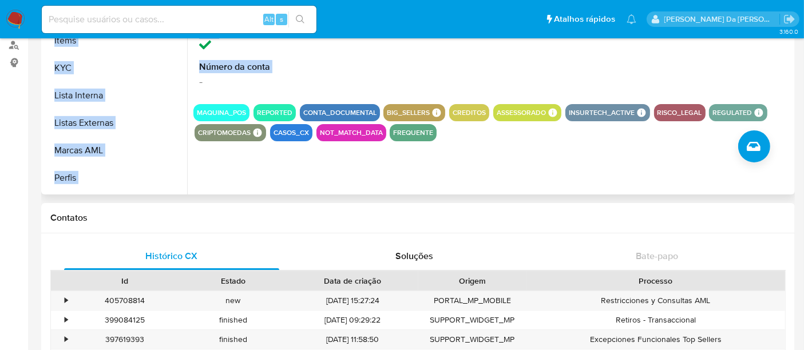
scroll to position [538, 0]
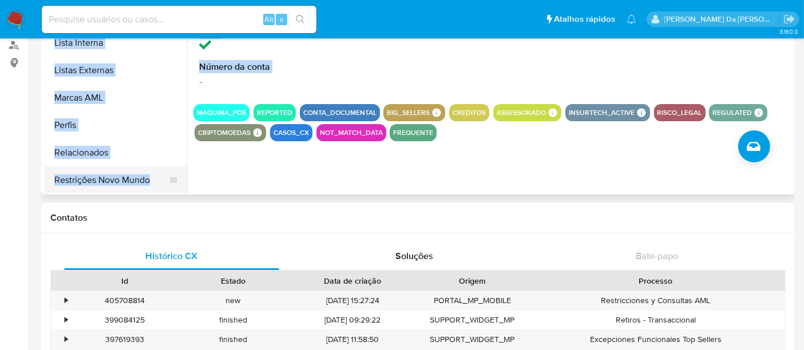
click at [126, 180] on button "Restrições Novo Mundo" at bounding box center [111, 180] width 134 height 27
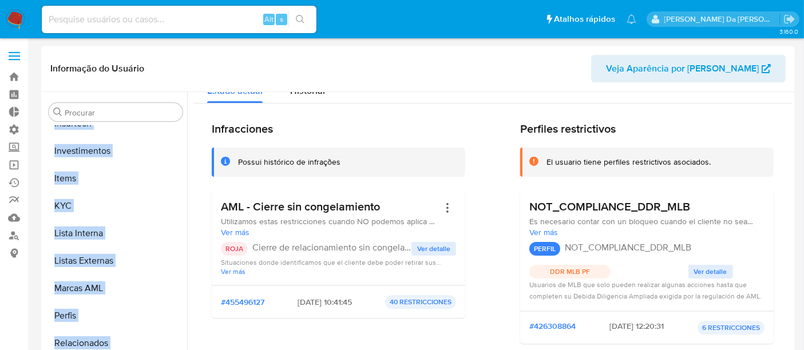
scroll to position [0, 0]
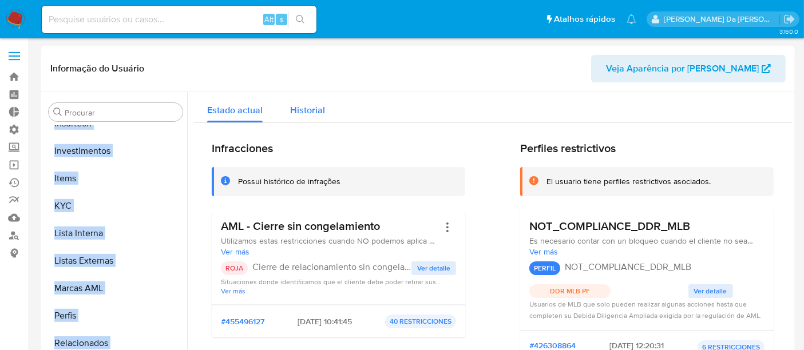
click at [293, 115] on span "Historial" at bounding box center [307, 110] width 35 height 13
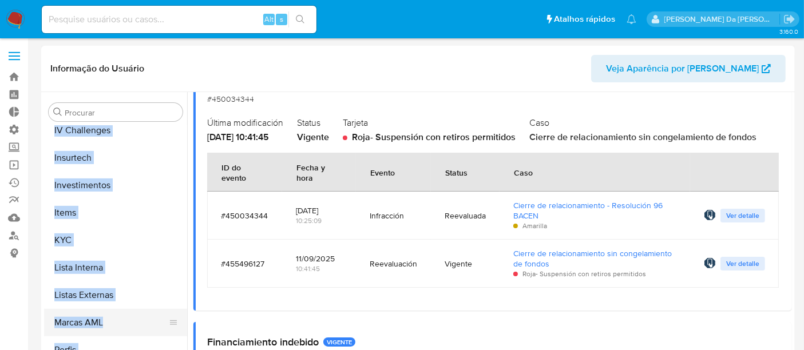
scroll to position [475, 0]
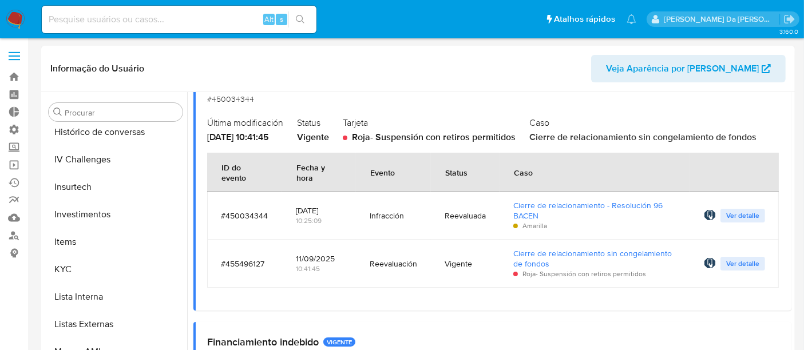
click at [285, 297] on div "AML - Cierre sin congelamiento VIGENTE #450034344 Última modificación 11/09/202…" at bounding box center [493, 188] width 599 height 244
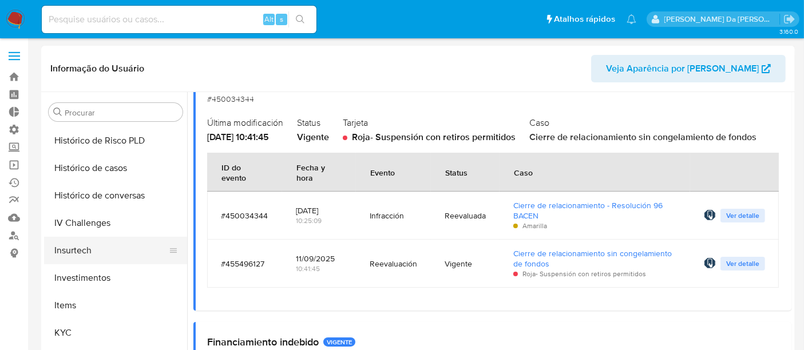
scroll to position [348, 0]
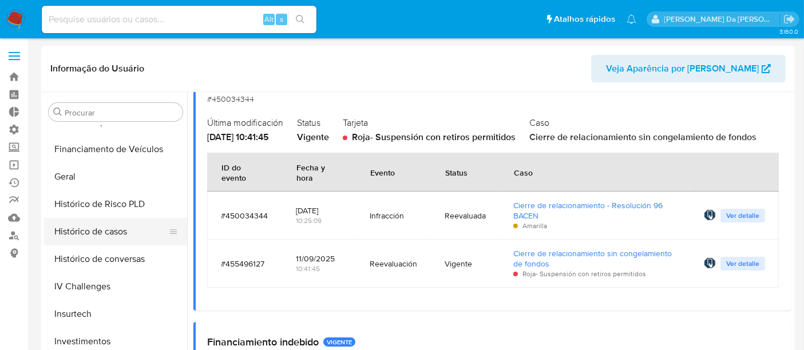
click at [83, 235] on button "Histórico de casos" at bounding box center [111, 231] width 134 height 27
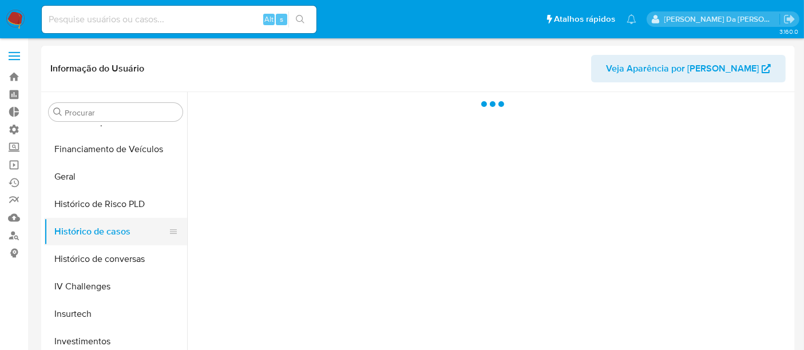
scroll to position [0, 0]
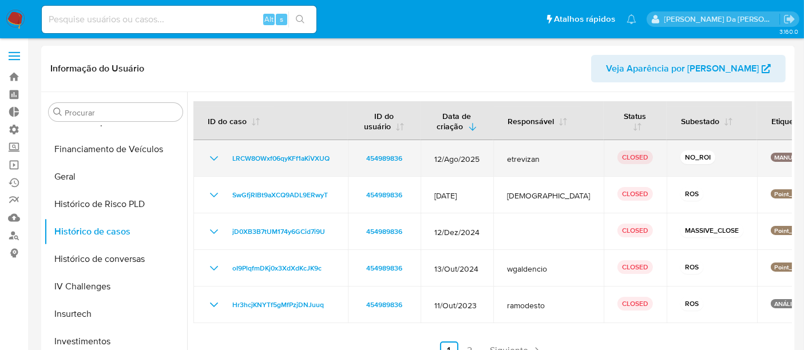
click at [216, 158] on icon "Mostrar/Ocultar" at bounding box center [214, 159] width 14 height 14
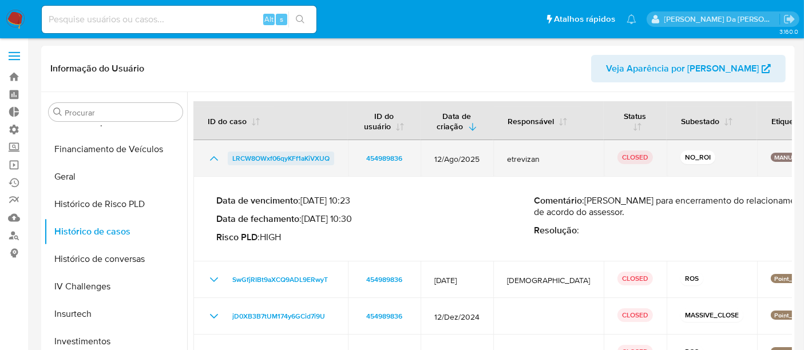
click at [298, 158] on span "LRCW8OWxf06qyKFf1aKiVXUQ" at bounding box center [280, 159] width 97 height 14
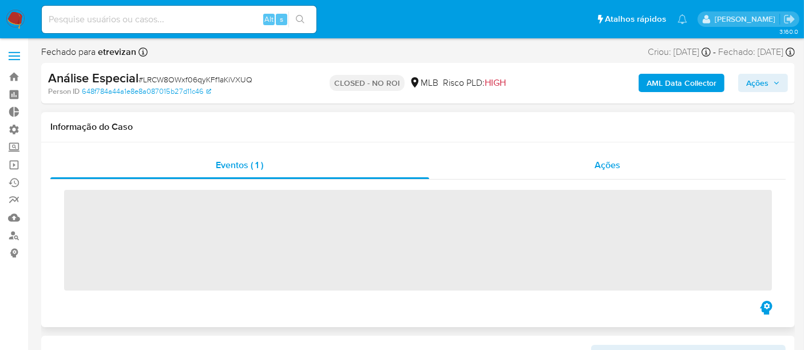
scroll to position [538, 0]
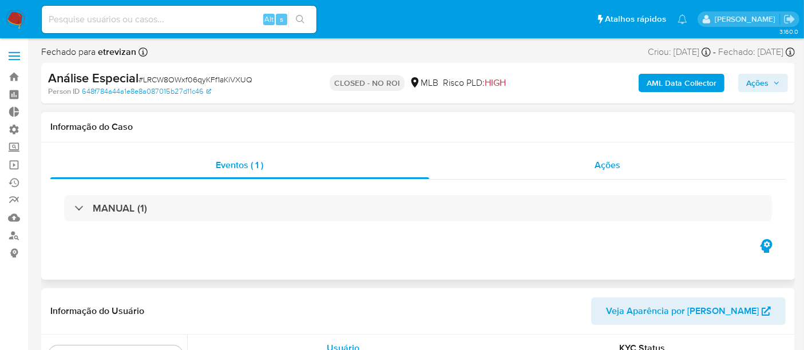
select select "10"
click at [618, 164] on span "Ações" at bounding box center [608, 165] width 26 height 13
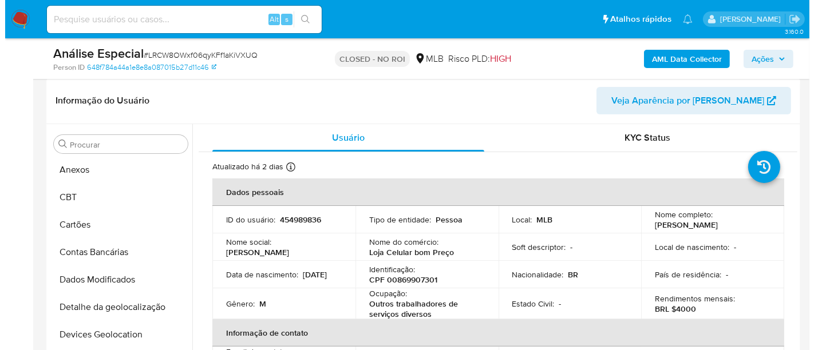
scroll to position [0, 0]
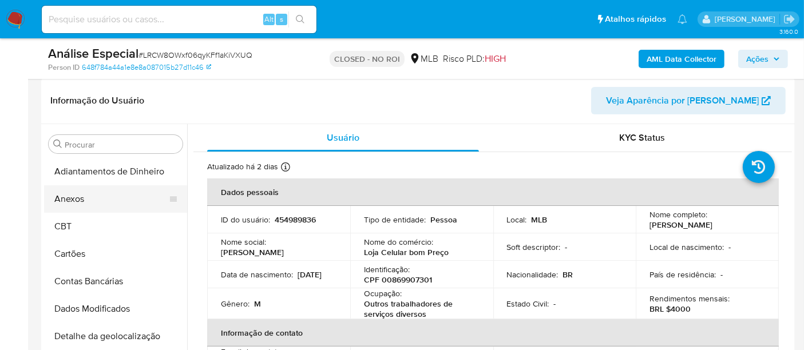
click at [94, 202] on button "Anexos" at bounding box center [111, 199] width 134 height 27
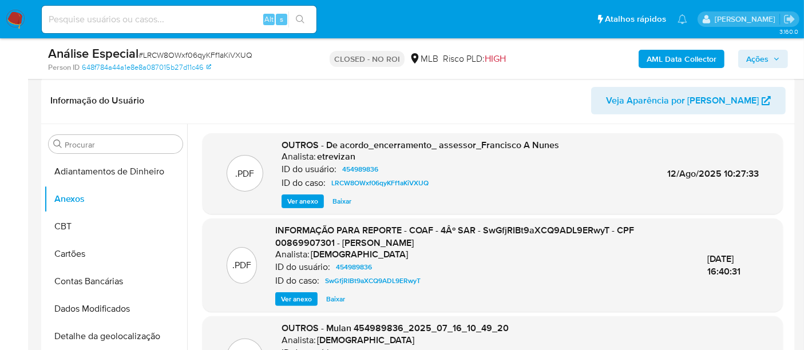
click at [311, 200] on span "Ver anexo" at bounding box center [302, 201] width 31 height 11
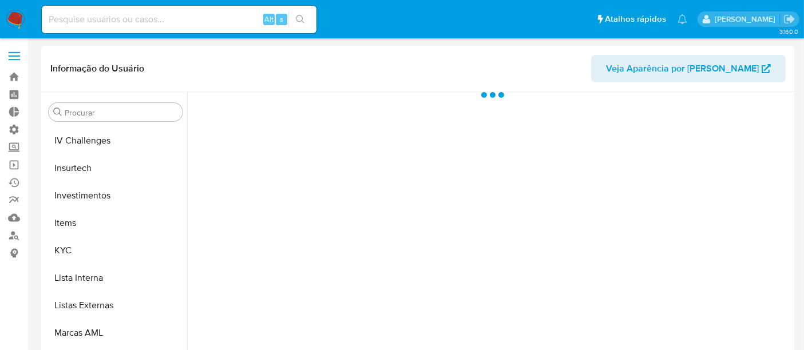
scroll to position [538, 0]
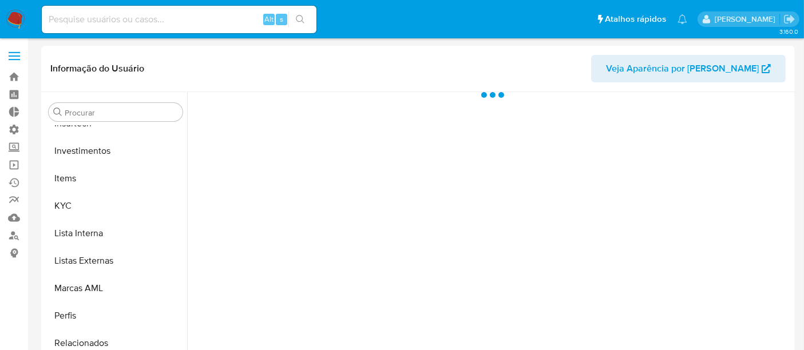
select select "10"
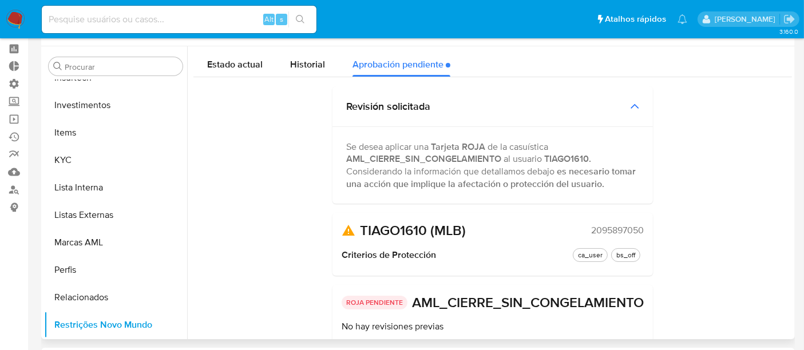
scroll to position [0, 0]
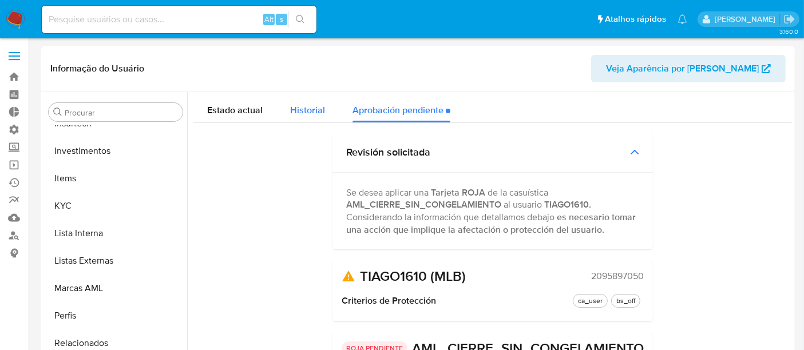
click at [290, 111] on span "Historial" at bounding box center [307, 110] width 35 height 13
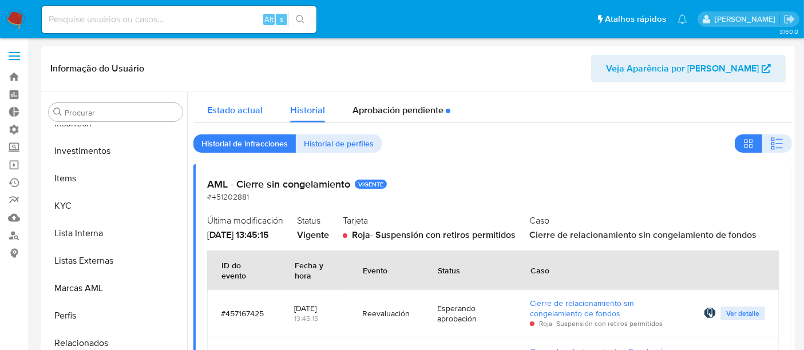
click at [224, 112] on span "Estado actual" at bounding box center [235, 110] width 56 height 13
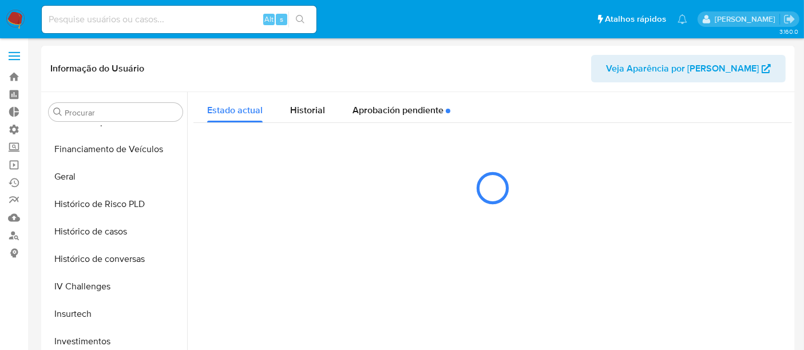
scroll to position [284, 0]
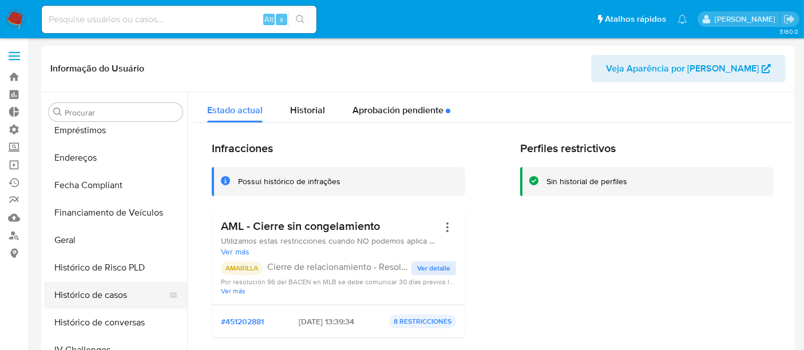
click at [92, 293] on button "Histórico de casos" at bounding box center [111, 295] width 134 height 27
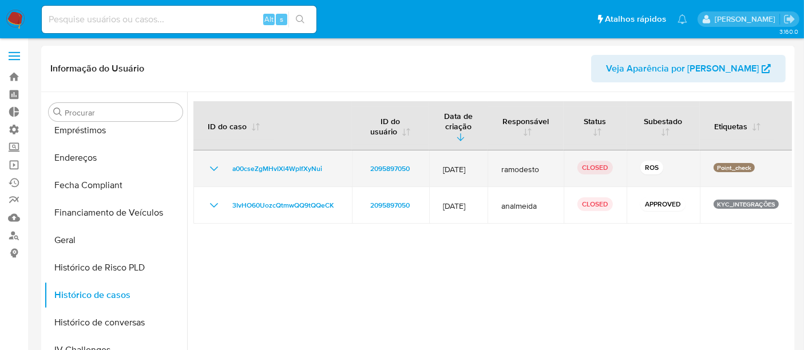
click at [216, 167] on icon "Mostrar/Ocultar" at bounding box center [214, 169] width 8 height 5
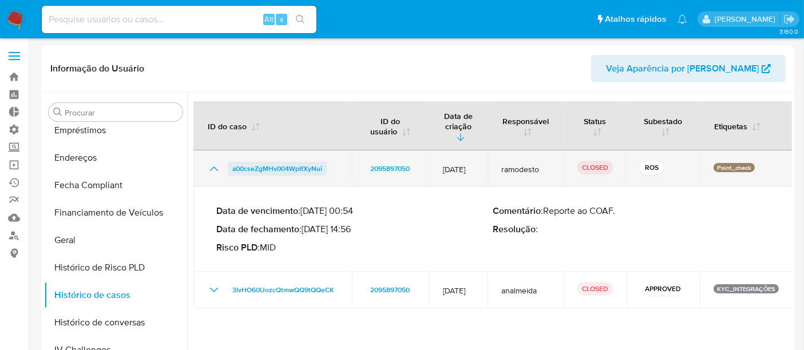
click at [247, 162] on span "a00cseZgMHvIXl4WpIfXyNui" at bounding box center [277, 169] width 90 height 14
click at [251, 162] on span "a00cseZgMHvIXl4WpIfXyNui" at bounding box center [277, 169] width 90 height 14
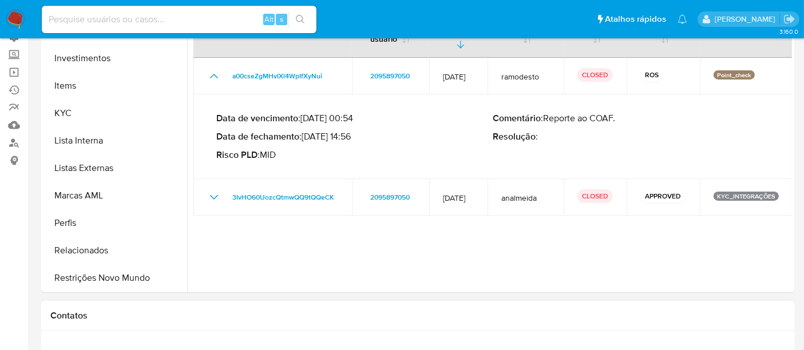
scroll to position [254, 0]
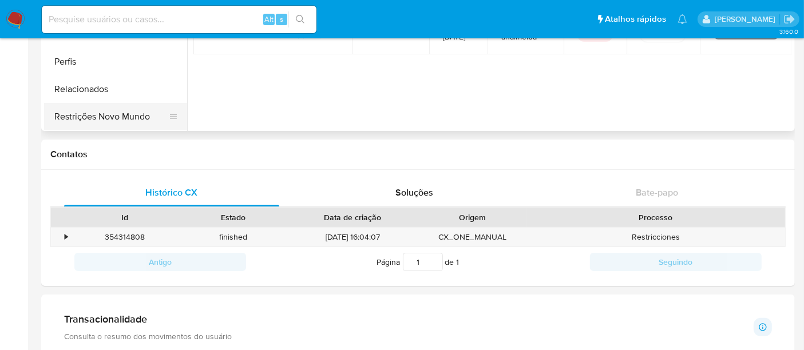
drag, startPoint x: 94, startPoint y: 117, endPoint x: 109, endPoint y: 120, distance: 15.8
click at [94, 117] on button "Restrições Novo Mundo" at bounding box center [111, 116] width 134 height 27
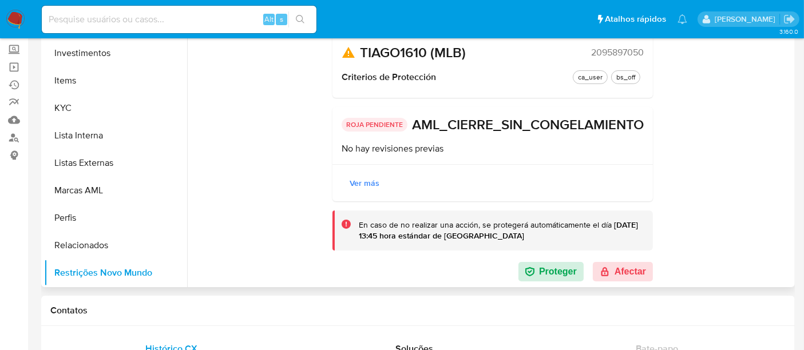
scroll to position [191, 0]
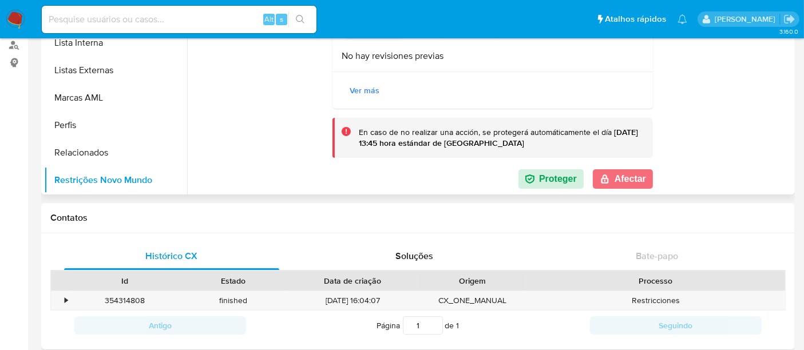
click at [617, 173] on button "Afectar" at bounding box center [623, 178] width 60 height 19
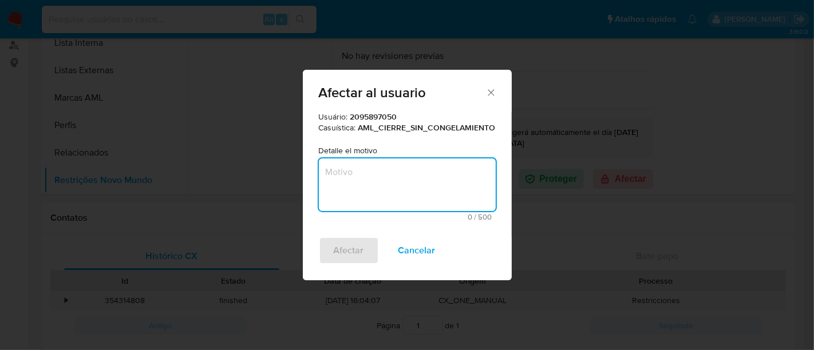
click at [381, 191] on textarea "Motivo" at bounding box center [407, 185] width 177 height 53
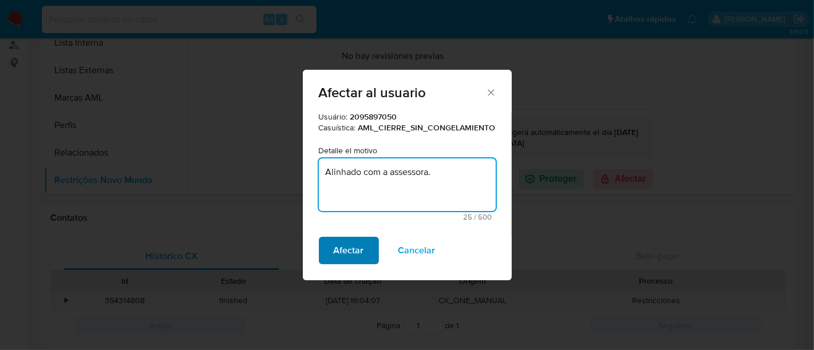
type textarea "Alinhado com a assessora."
click at [352, 250] on span "Afectar" at bounding box center [349, 250] width 30 height 25
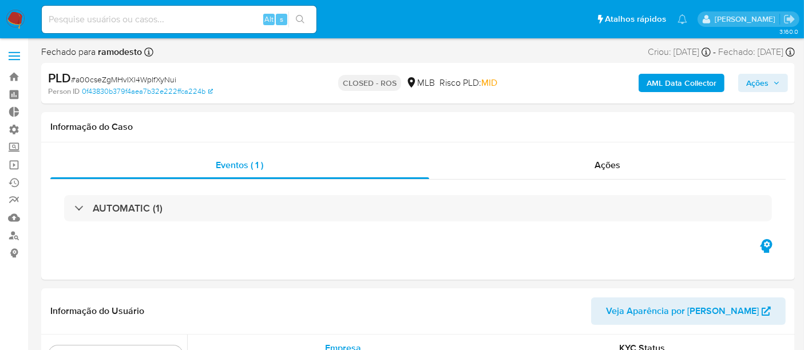
scroll to position [538, 0]
select select "10"
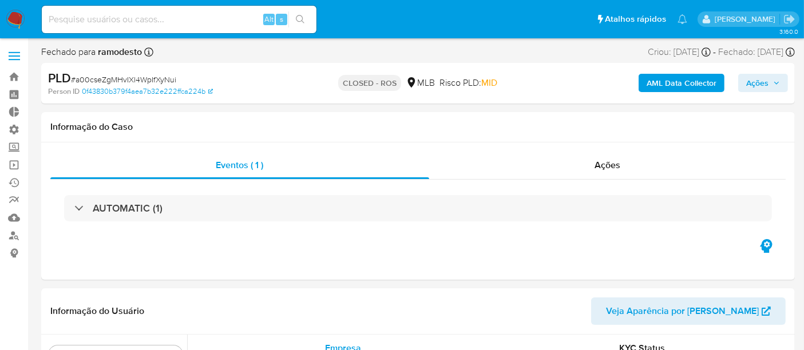
select select "10"
drag, startPoint x: 76, startPoint y: 82, endPoint x: 175, endPoint y: 83, distance: 98.5
click at [175, 83] on span "# a00cseZgMHvIXl4WpIfXyNui" at bounding box center [123, 79] width 105 height 11
click at [181, 80] on div "PLD # a00cseZgMHvIXl4WpIfXyNui" at bounding box center [169, 78] width 243 height 17
drag, startPoint x: 78, startPoint y: 78, endPoint x: 124, endPoint y: 77, distance: 45.8
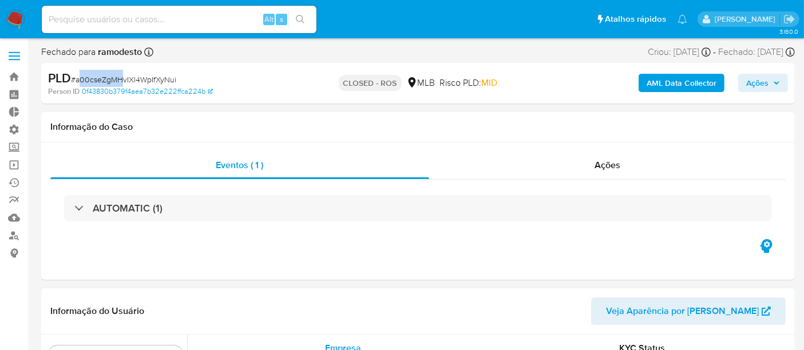
click at [124, 77] on span "# a00cseZgMHvIXl4WpIfXyNui" at bounding box center [123, 79] width 105 height 11
drag, startPoint x: 77, startPoint y: 77, endPoint x: 181, endPoint y: 74, distance: 104.8
click at [181, 74] on div "PLD # a00cseZgMHvIXl4WpIfXyNui" at bounding box center [169, 78] width 243 height 17
copy span "a00cseZgMHvIXl4WpIfXyNui"
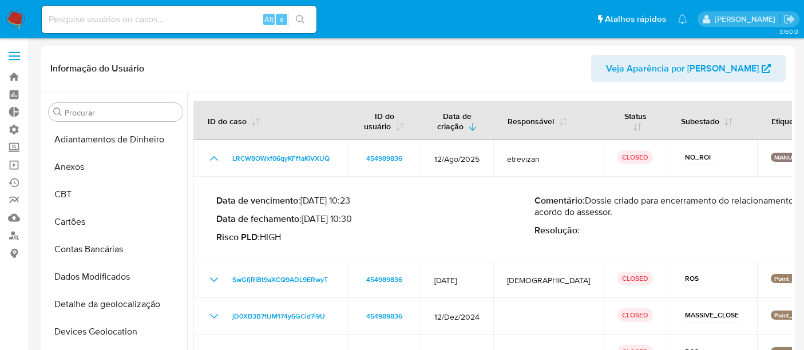
select select "10"
click at [18, 169] on link "Operações em massa" at bounding box center [68, 165] width 136 height 18
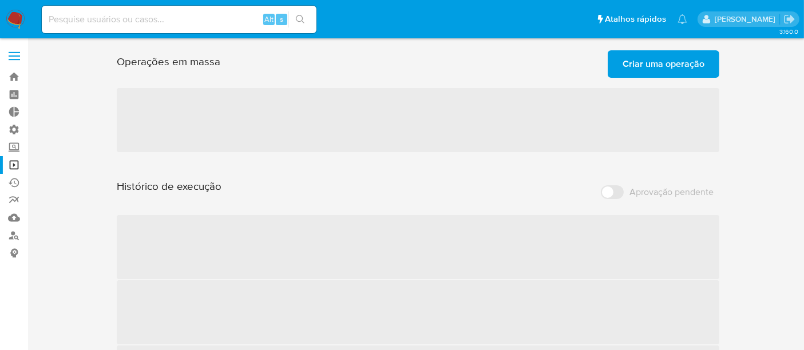
click at [488, 125] on span "‌" at bounding box center [418, 120] width 603 height 64
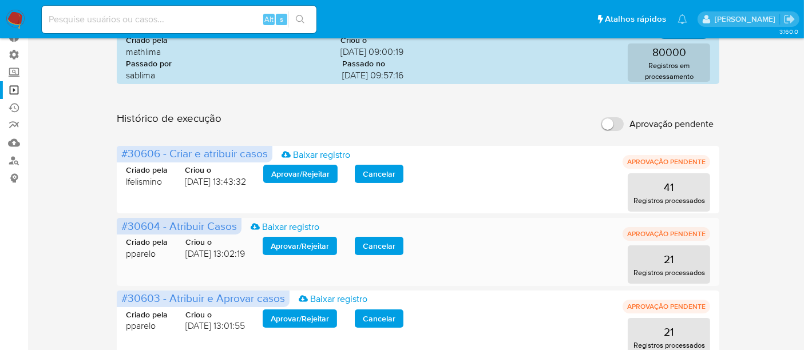
scroll to position [112, 0]
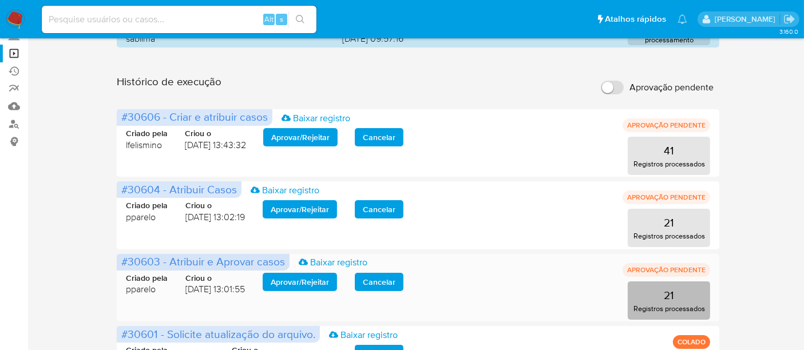
click at [654, 297] on button "21 Registros processados" at bounding box center [669, 301] width 82 height 38
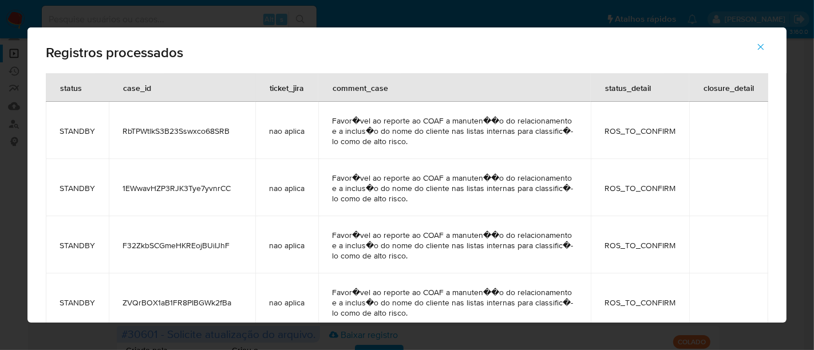
click at [767, 50] on button "button" at bounding box center [761, 46] width 40 height 27
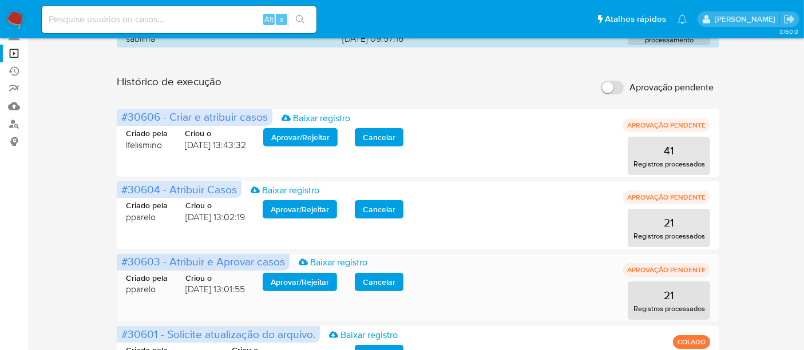
click at [290, 282] on span "Aprovar / Rejeitar" at bounding box center [300, 282] width 58 height 16
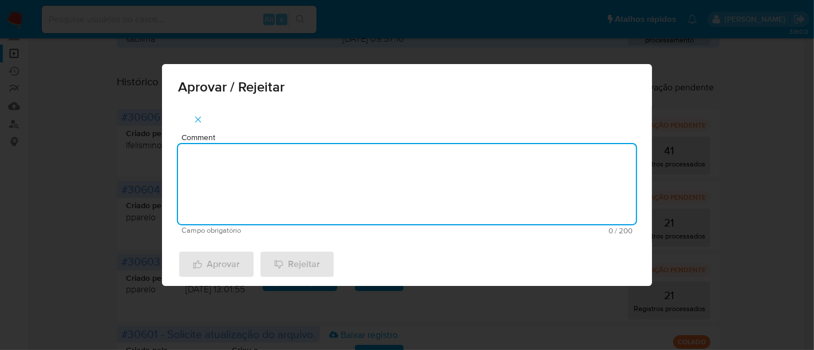
click at [220, 182] on textarea "Comment" at bounding box center [407, 184] width 458 height 80
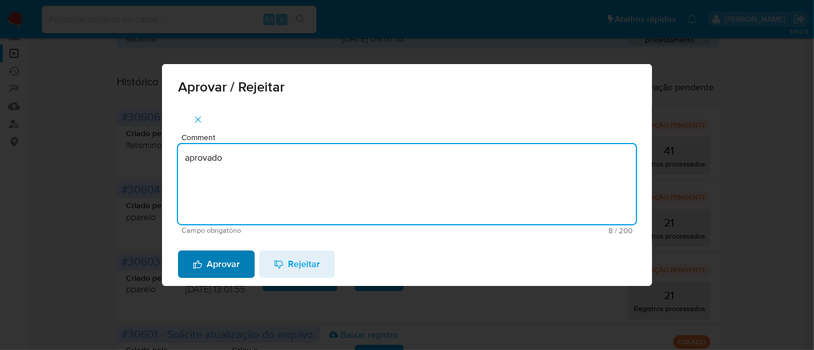
type textarea "aprovado"
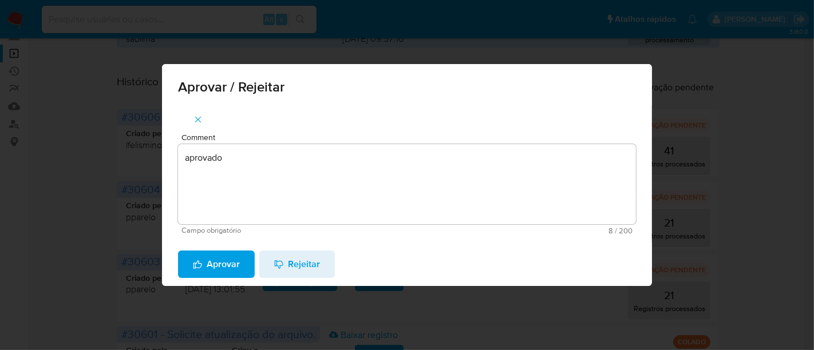
click at [215, 259] on span "Aprovar" at bounding box center [216, 264] width 47 height 25
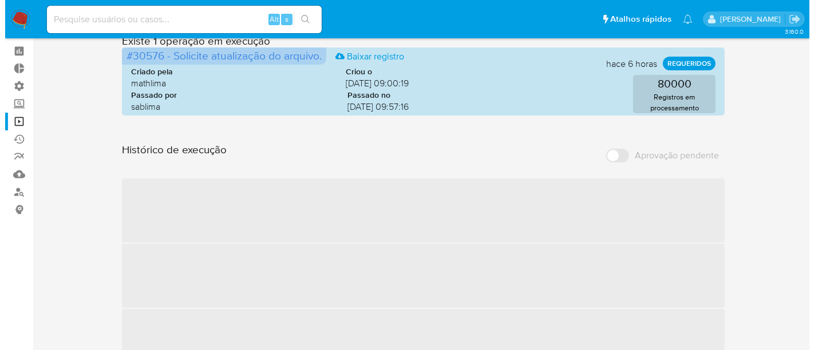
scroll to position [64, 0]
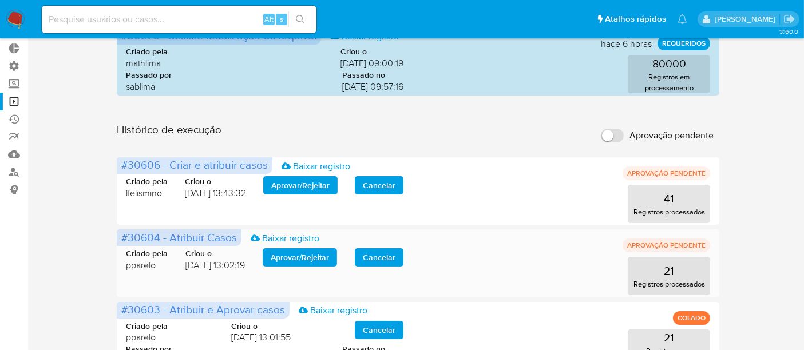
click at [322, 259] on span "Aprovar / Rejeitar" at bounding box center [300, 258] width 58 height 16
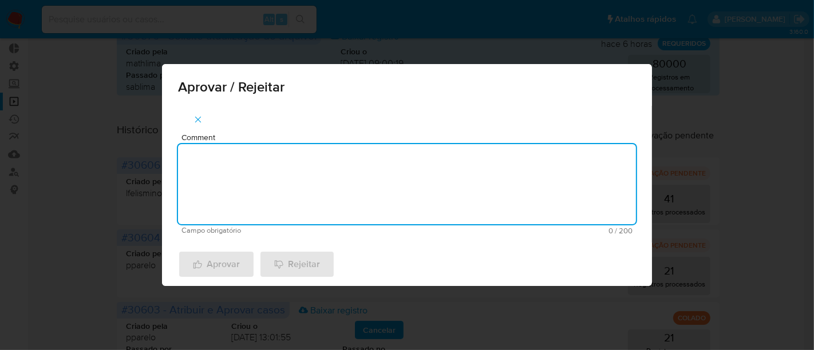
click at [243, 163] on textarea "Comment" at bounding box center [407, 184] width 458 height 80
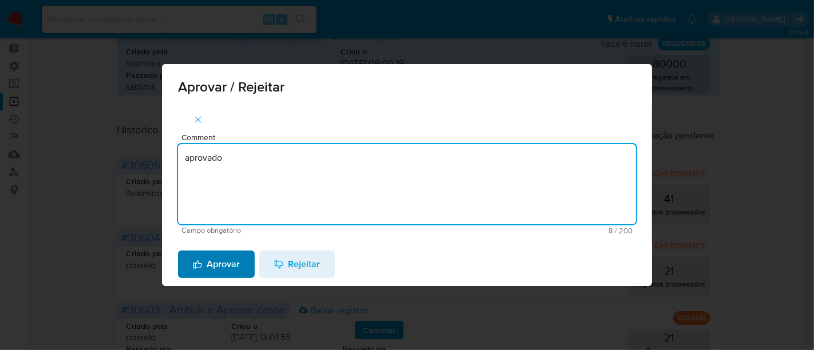
type textarea "aprovado"
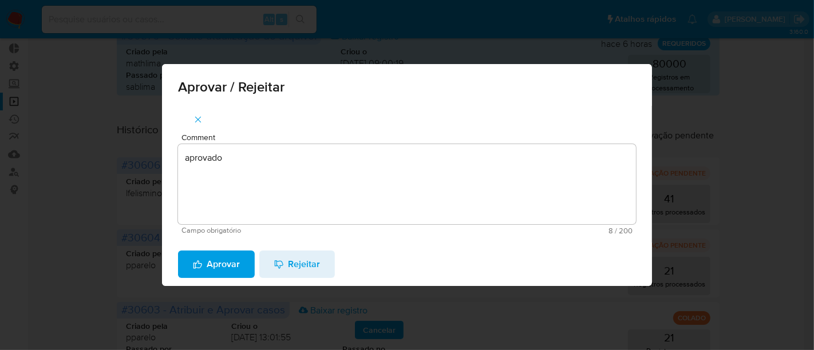
click at [222, 271] on span "Aprovar" at bounding box center [216, 264] width 47 height 25
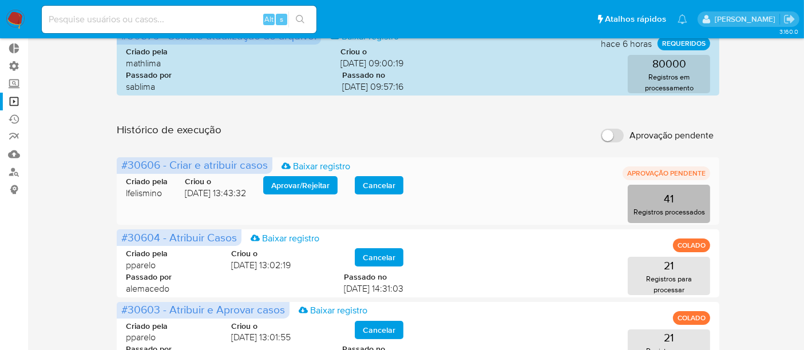
click at [672, 198] on p "41" at bounding box center [669, 199] width 10 height 16
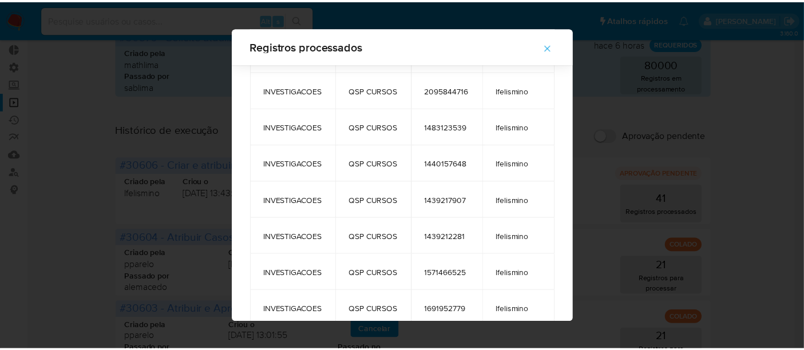
scroll to position [881, 0]
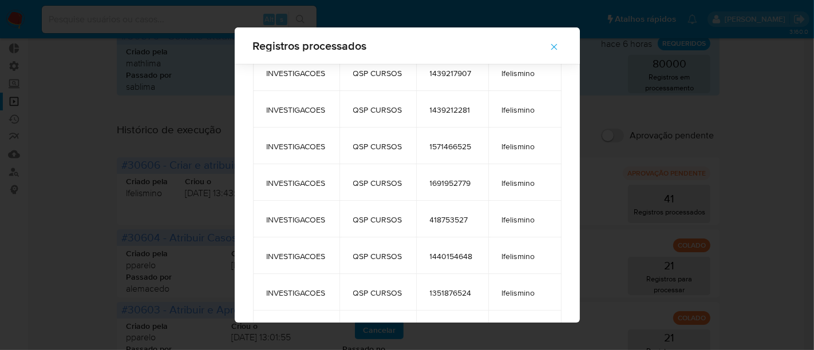
click at [566, 48] on button "button" at bounding box center [554, 46] width 40 height 27
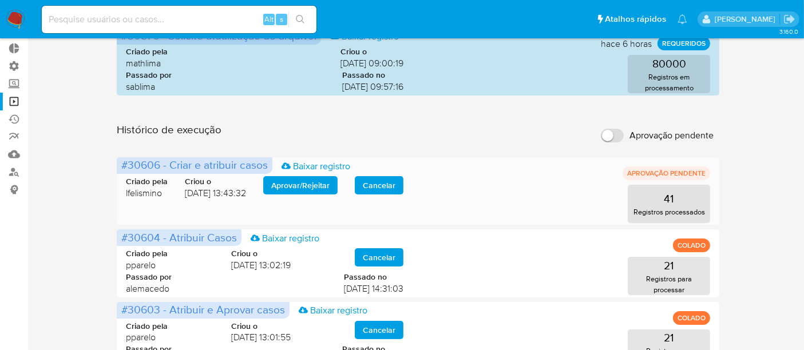
click at [305, 187] on span "Aprovar / Rejeitar" at bounding box center [300, 185] width 58 height 16
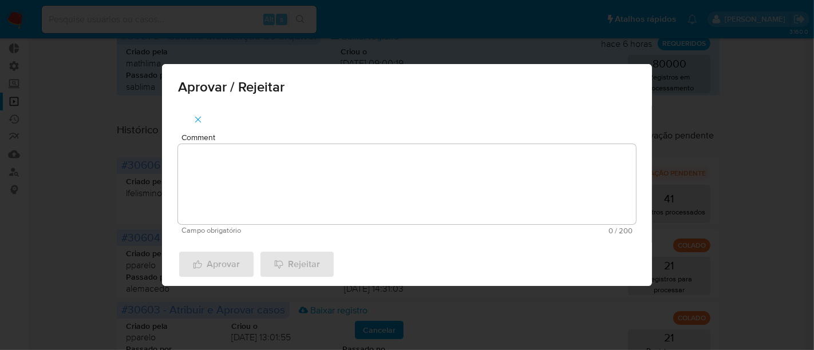
click at [234, 158] on textarea "Comment" at bounding box center [407, 184] width 458 height 80
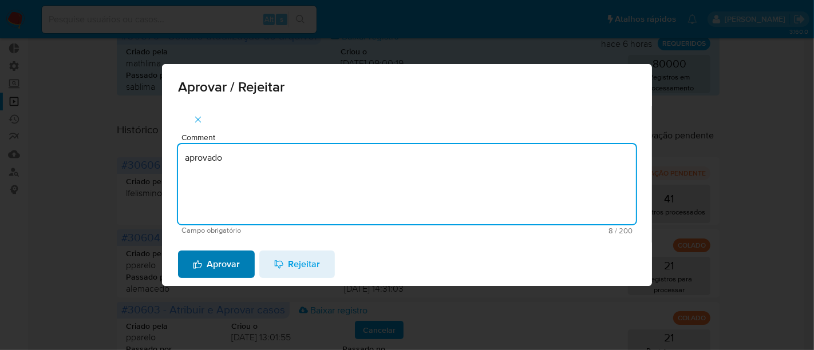
type textarea "aprovado"
click at [227, 254] on span "Aprovar" at bounding box center [216, 264] width 47 height 25
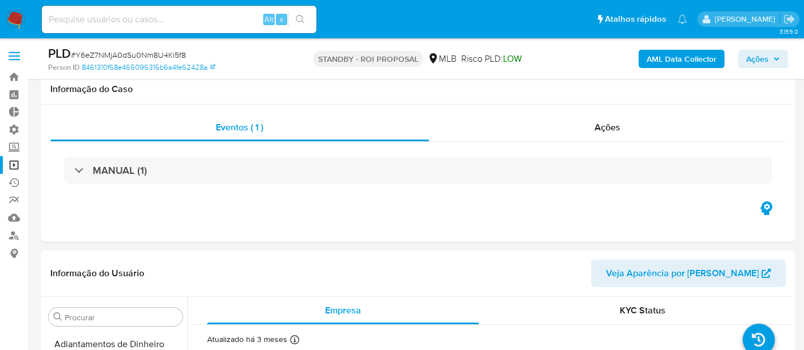
select select "10"
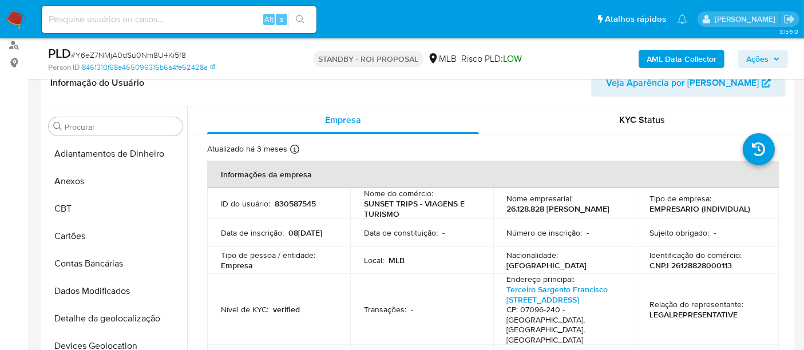
click at [74, 16] on input at bounding box center [179, 19] width 275 height 15
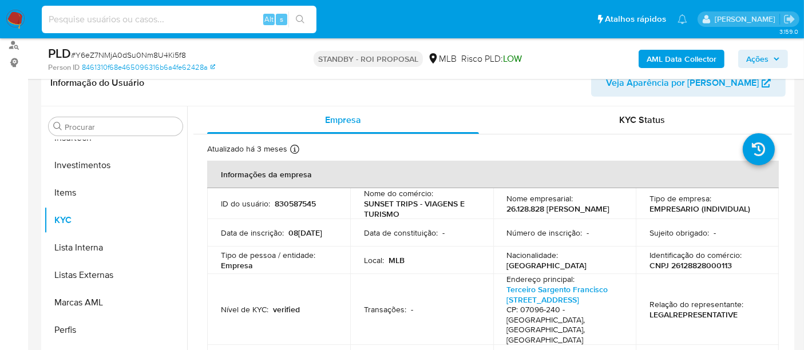
paste input "1933830358"
type input "1933830358"
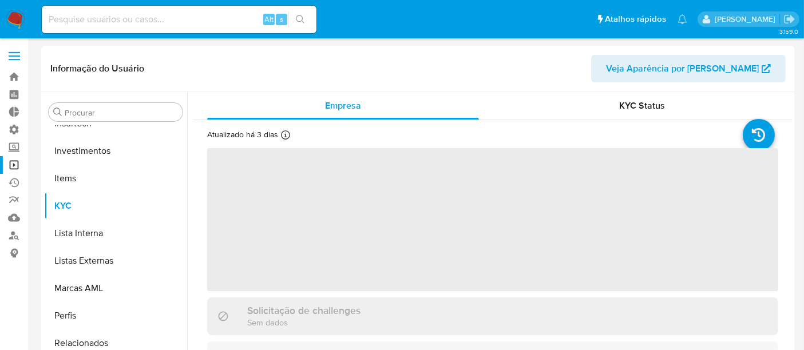
scroll to position [538, 0]
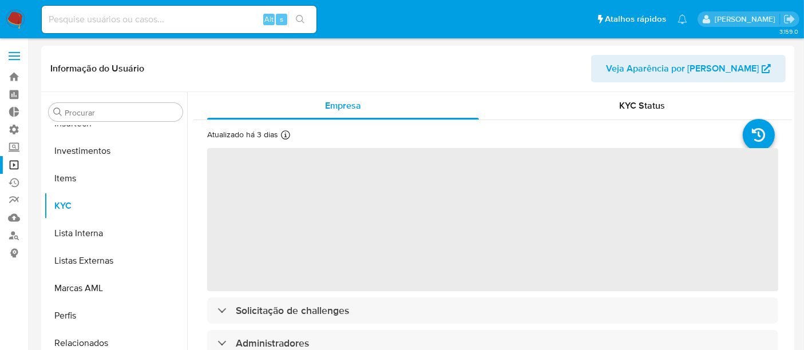
select select "10"
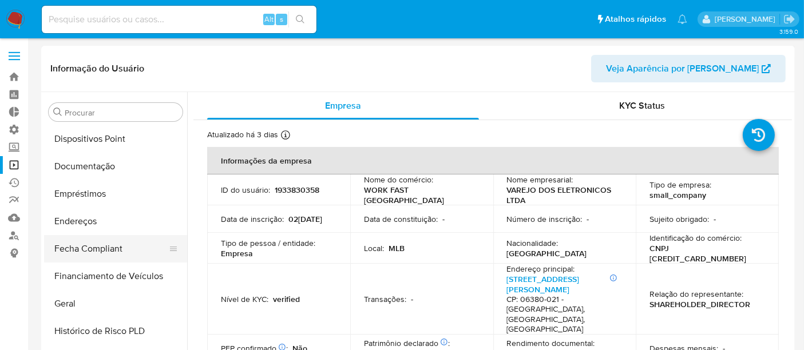
scroll to position [157, 0]
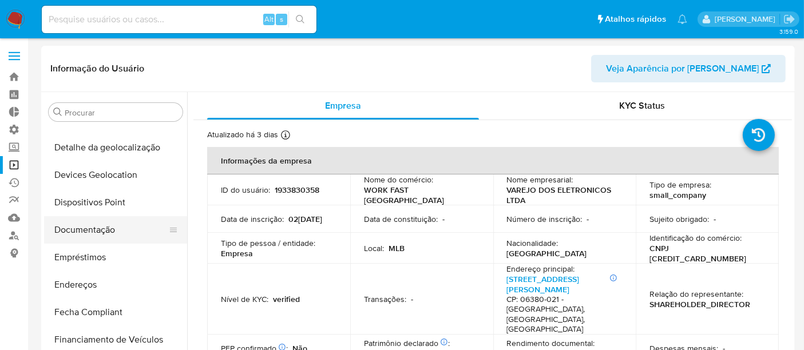
click at [86, 233] on button "Documentação" at bounding box center [111, 229] width 134 height 27
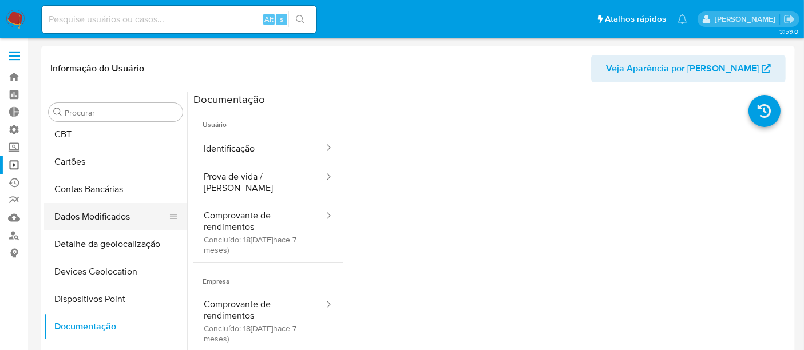
scroll to position [0, 0]
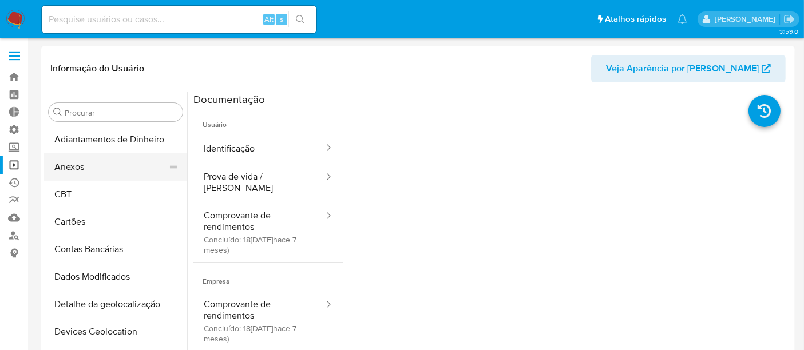
click at [94, 171] on button "Anexos" at bounding box center [111, 166] width 134 height 27
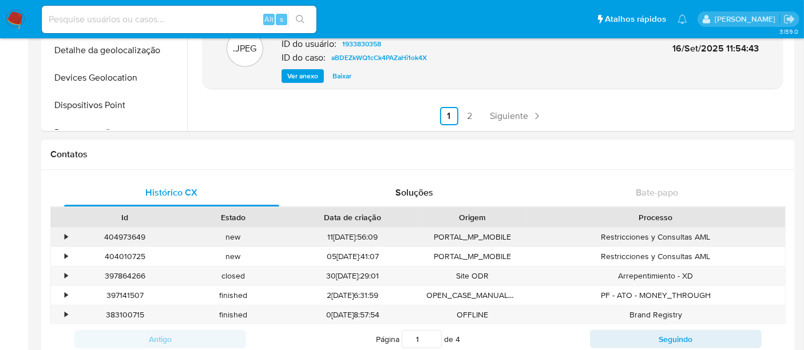
scroll to position [64, 0]
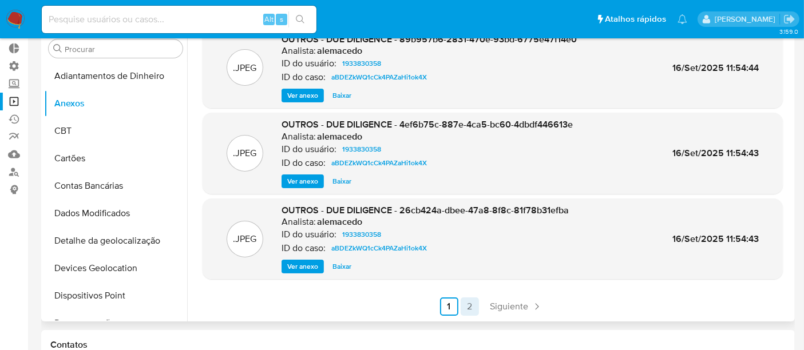
click at [471, 310] on link "2" at bounding box center [470, 307] width 18 height 18
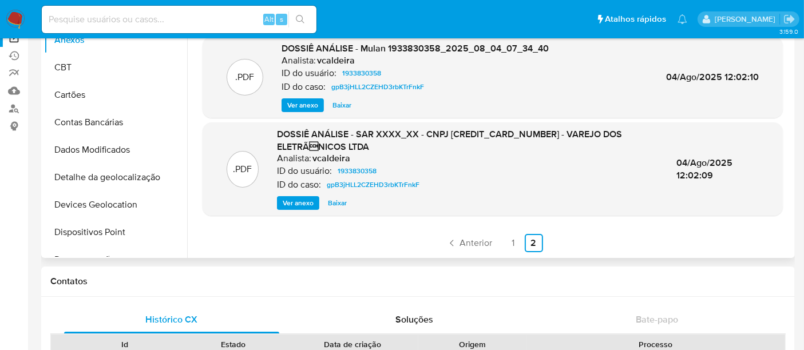
scroll to position [191, 0]
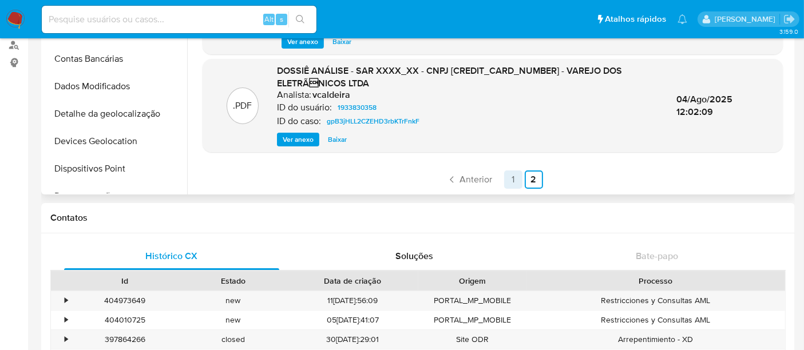
click at [514, 179] on link "1" at bounding box center [513, 180] width 18 height 18
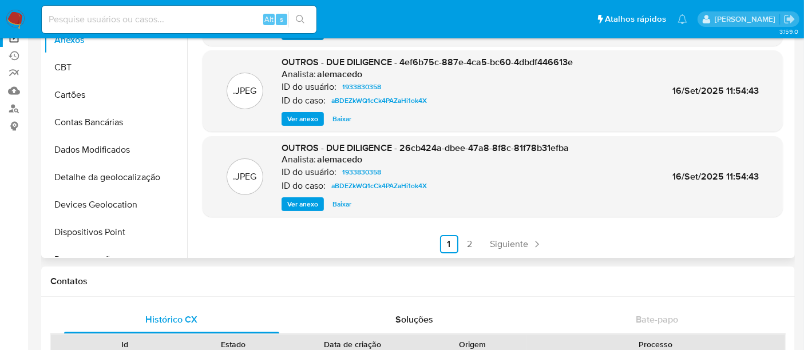
scroll to position [96, 0]
click at [469, 249] on link "2" at bounding box center [470, 243] width 18 height 18
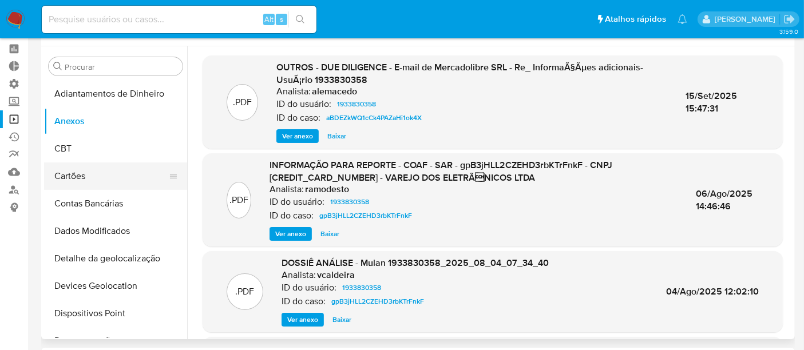
scroll to position [0, 0]
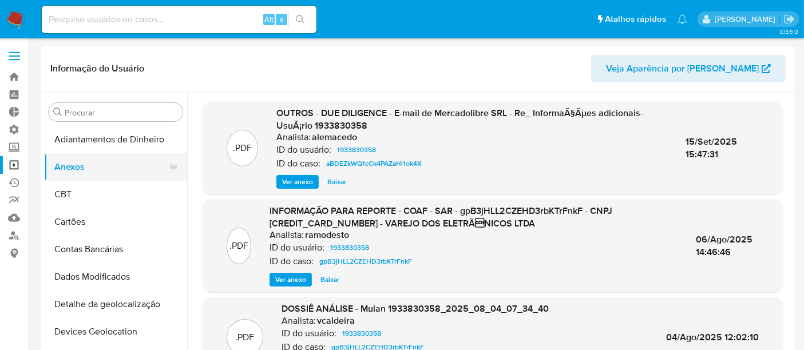
click at [70, 174] on button "Anexos" at bounding box center [111, 166] width 134 height 27
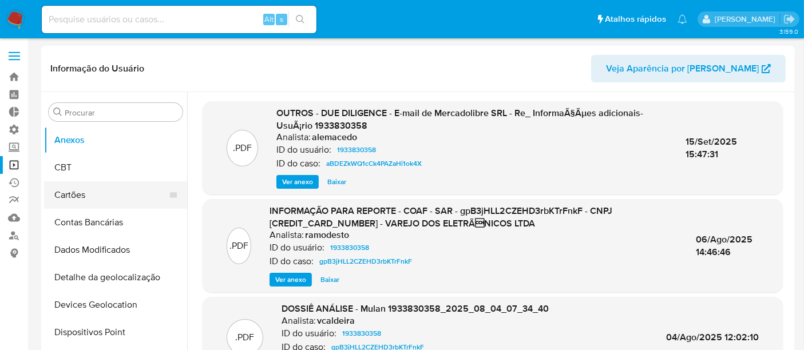
scroll to position [7, 0]
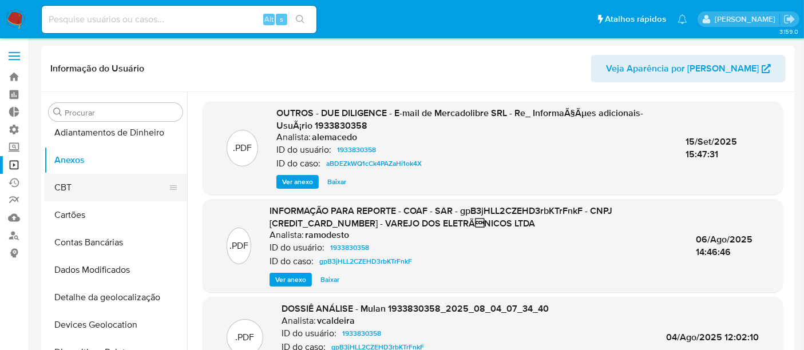
click at [84, 187] on button "CBT" at bounding box center [111, 187] width 134 height 27
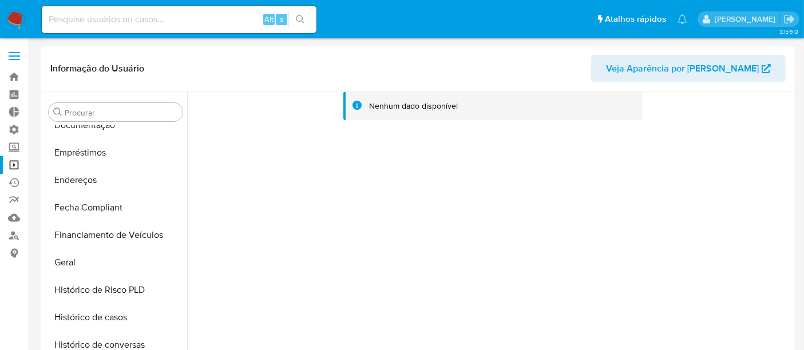
scroll to position [325, 0]
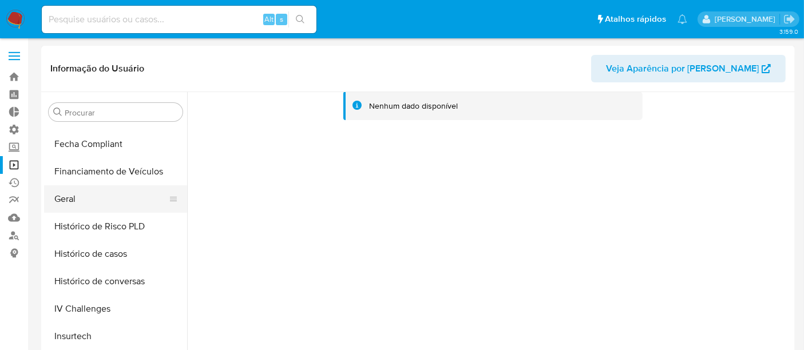
click at [88, 202] on button "Geral" at bounding box center [111, 199] width 134 height 27
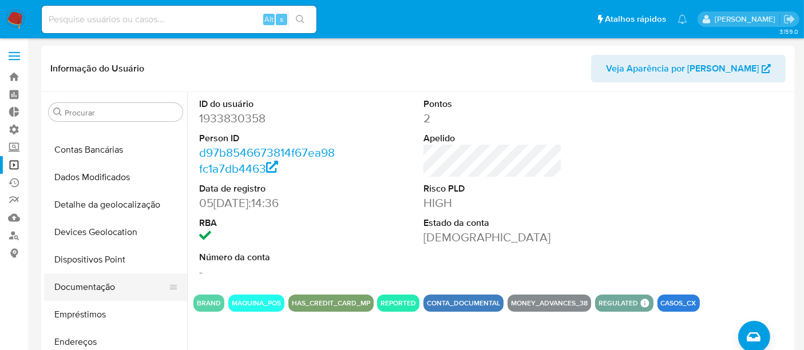
scroll to position [7, 0]
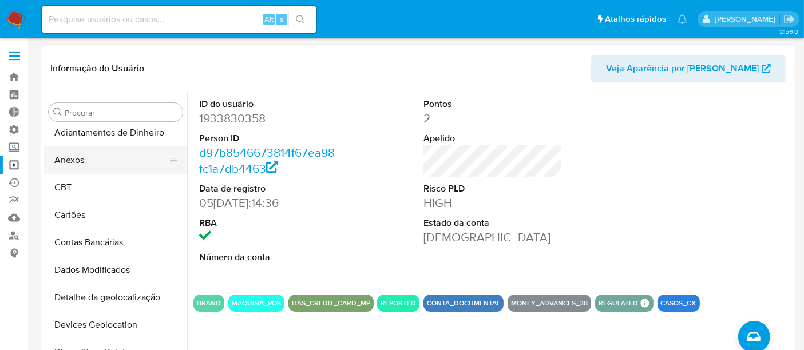
click at [87, 157] on button "Anexos" at bounding box center [111, 160] width 134 height 27
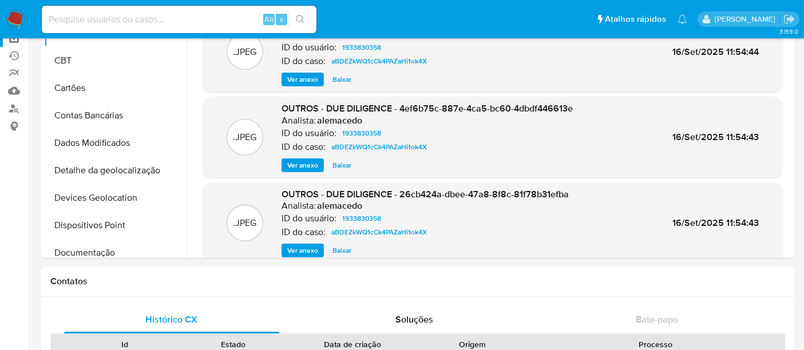
scroll to position [96, 0]
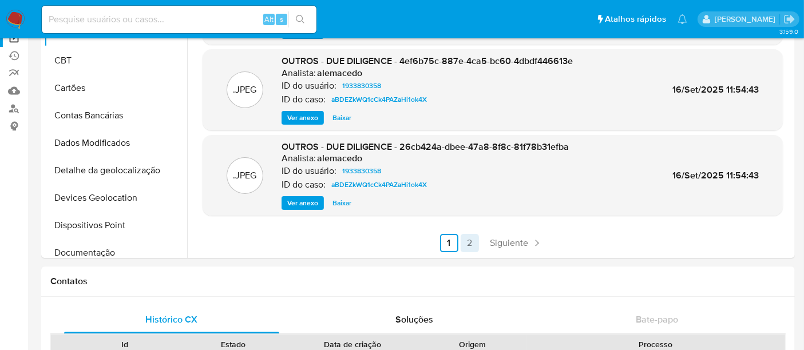
click at [467, 247] on link "2" at bounding box center [470, 243] width 18 height 18
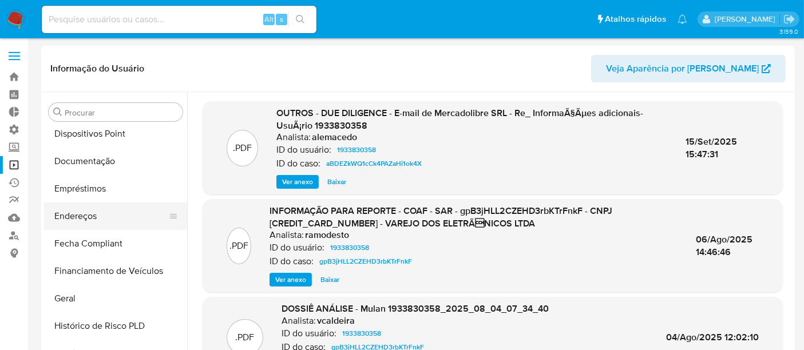
scroll to position [254, 0]
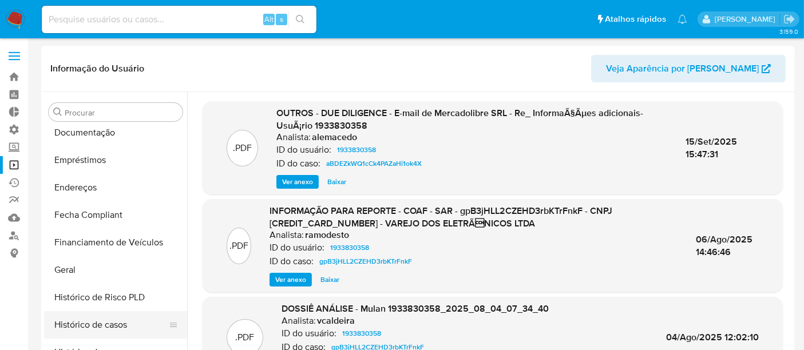
click at [101, 329] on button "Histórico de casos" at bounding box center [111, 324] width 134 height 27
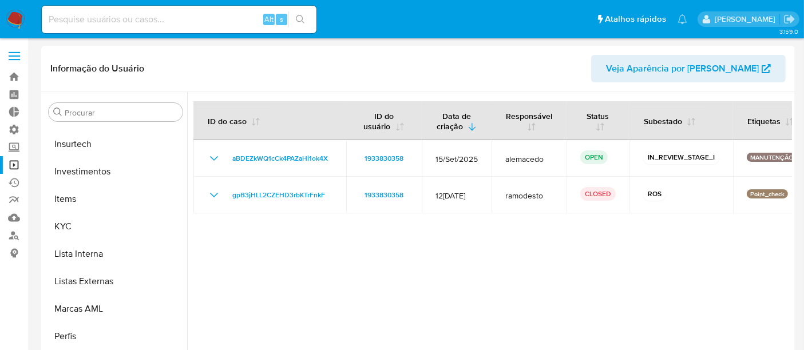
scroll to position [538, 0]
